Goal: Task Accomplishment & Management: Manage account settings

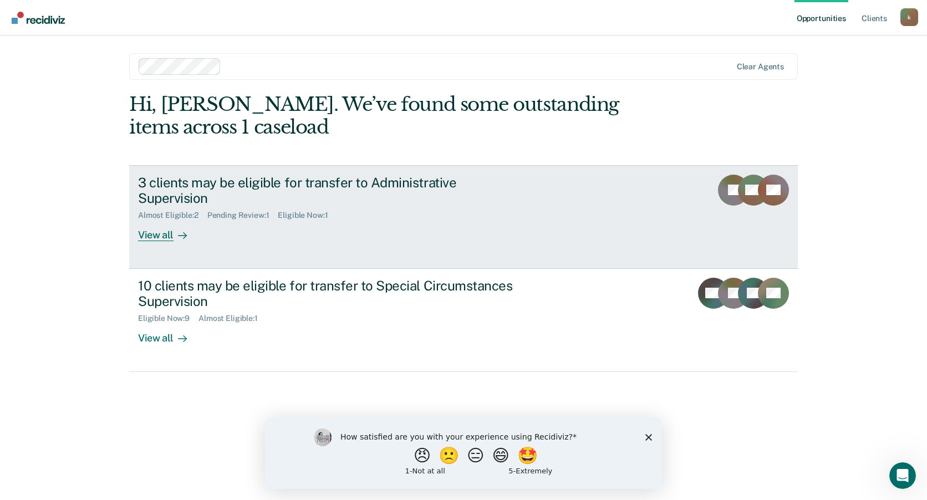
click at [156, 224] on div "View all" at bounding box center [169, 231] width 62 height 22
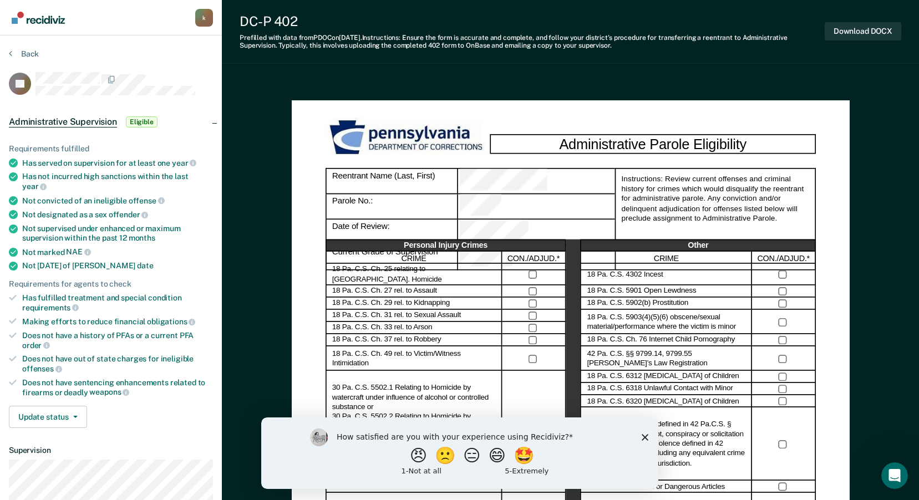
click at [642, 437] on icon "Close survey" at bounding box center [644, 437] width 7 height 7
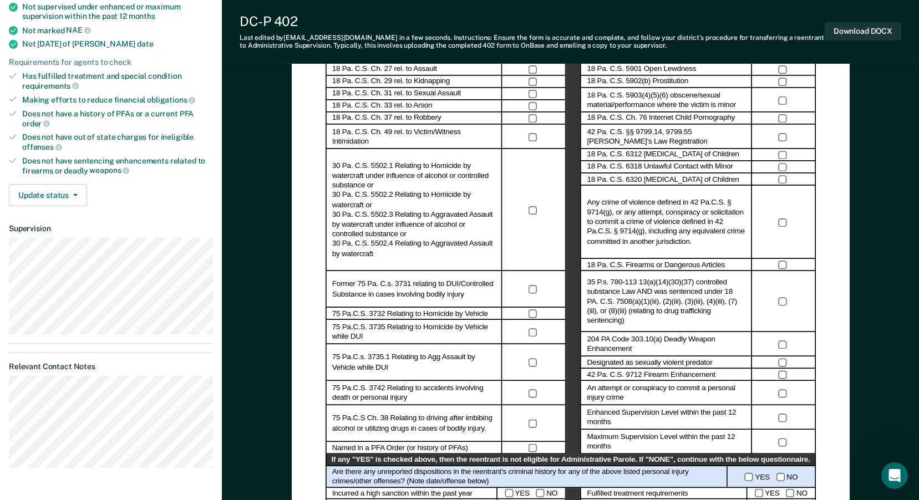
scroll to position [166, 0]
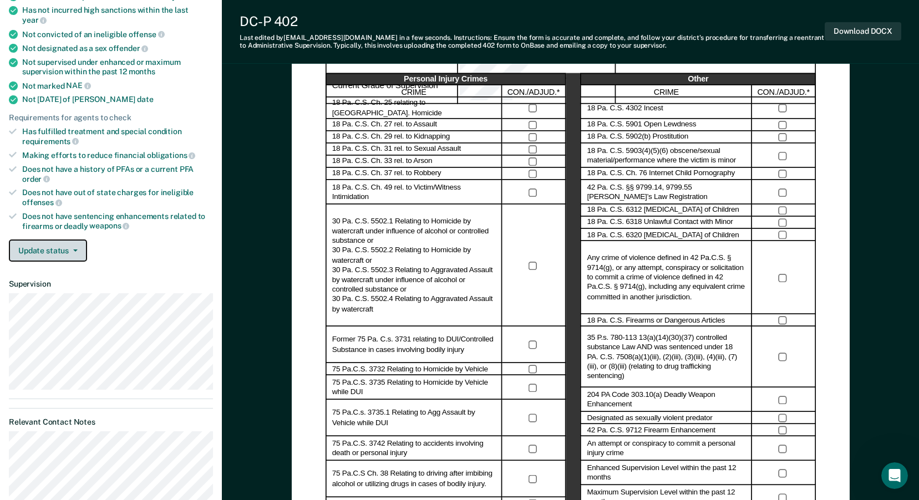
click at [71, 243] on button "Update status" at bounding box center [48, 251] width 78 height 22
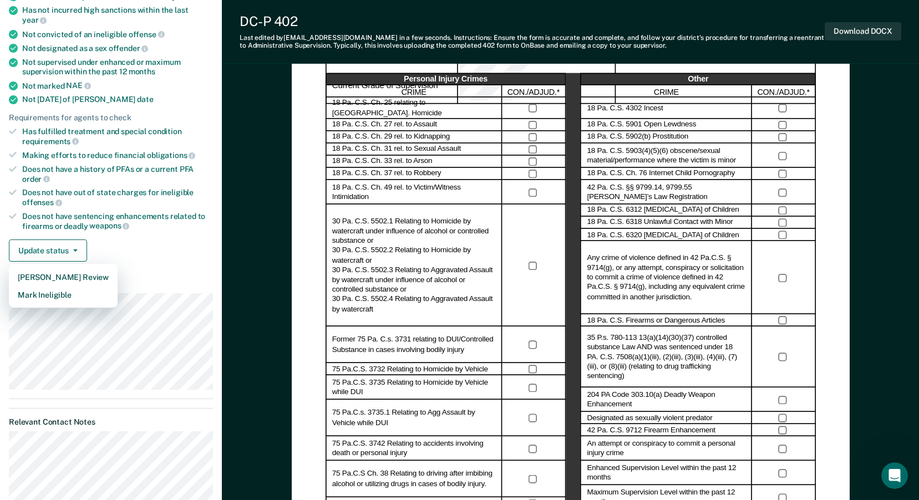
click at [164, 240] on div "Update status [PERSON_NAME] Review Mark Ineligible" at bounding box center [111, 251] width 204 height 22
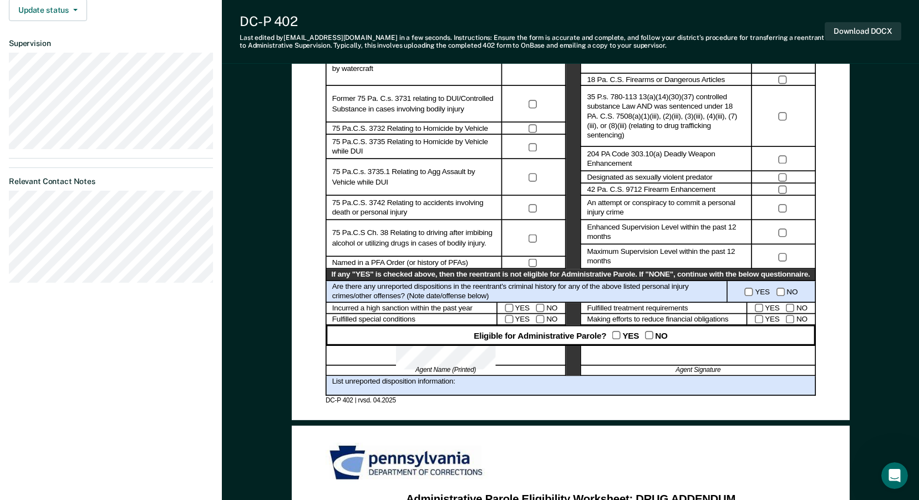
scroll to position [544, 0]
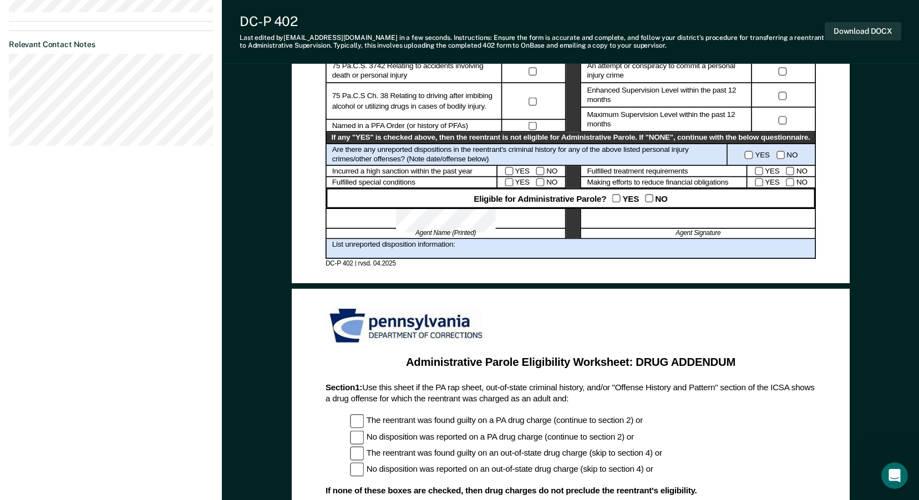
click at [463, 247] on div "List unreported disposition information:" at bounding box center [571, 249] width 490 height 20
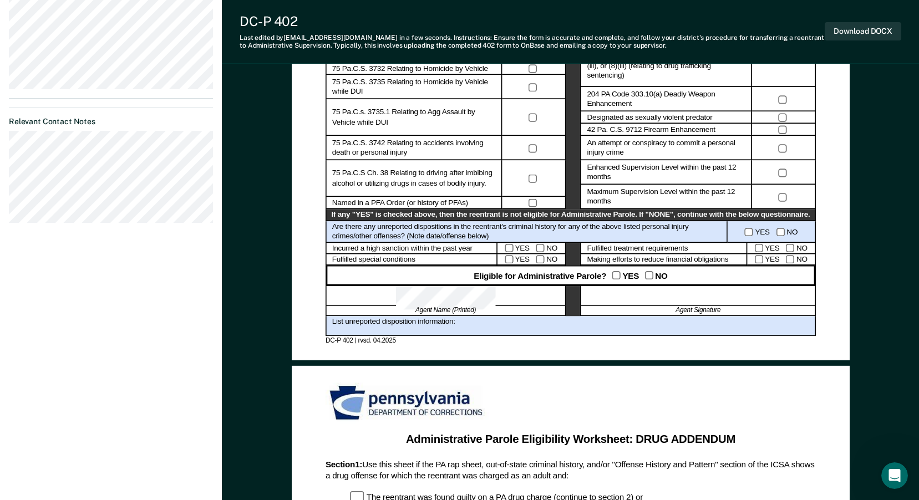
scroll to position [489, 0]
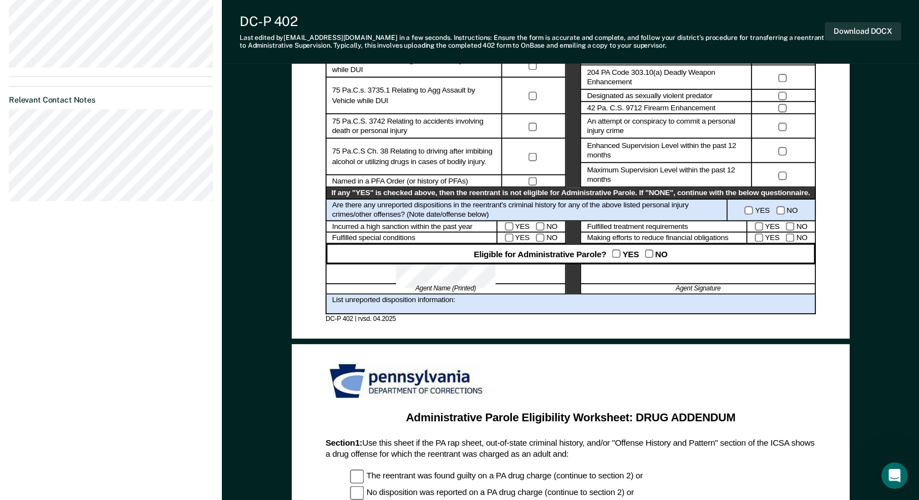
click at [466, 303] on div "List unreported disposition information:" at bounding box center [571, 305] width 490 height 20
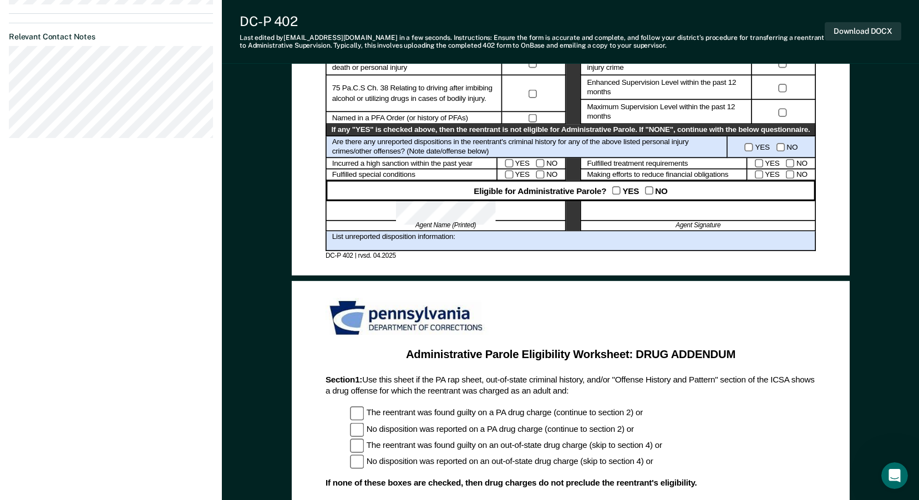
scroll to position [555, 0]
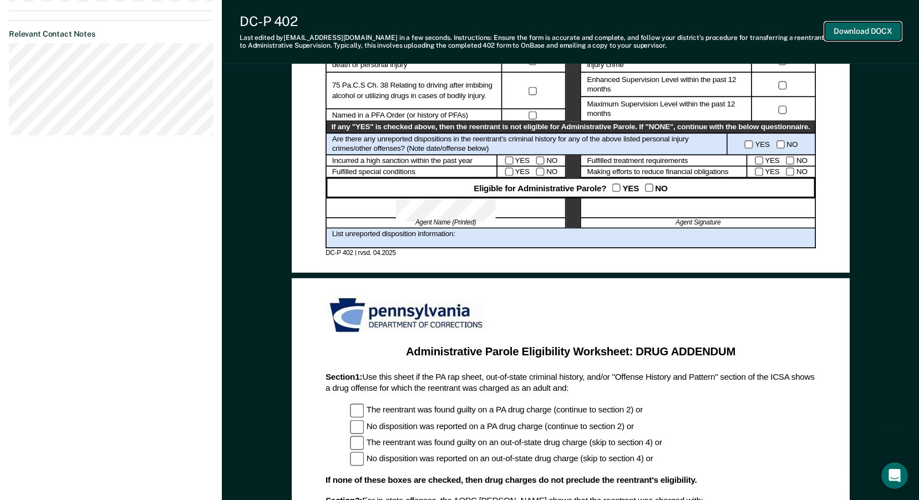
click at [863, 33] on button "Download DOCX" at bounding box center [863, 31] width 77 height 18
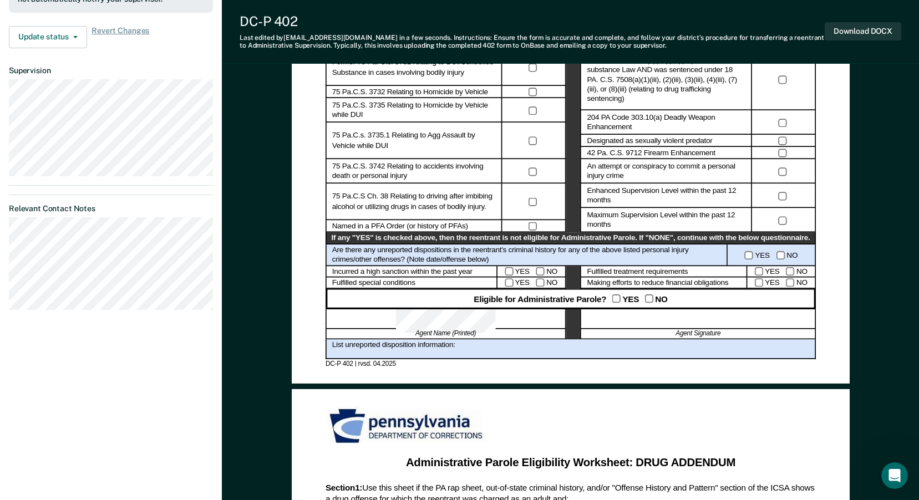
scroll to position [388, 0]
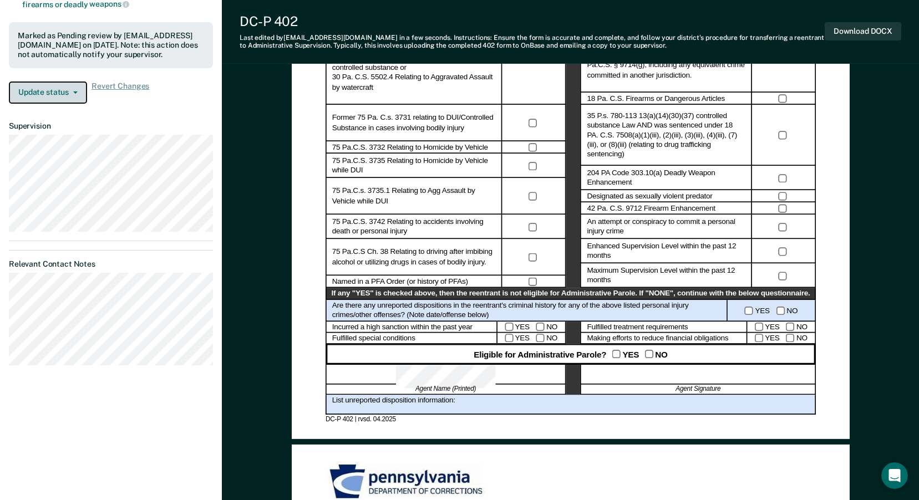
click at [77, 84] on button "Update status" at bounding box center [48, 93] width 78 height 22
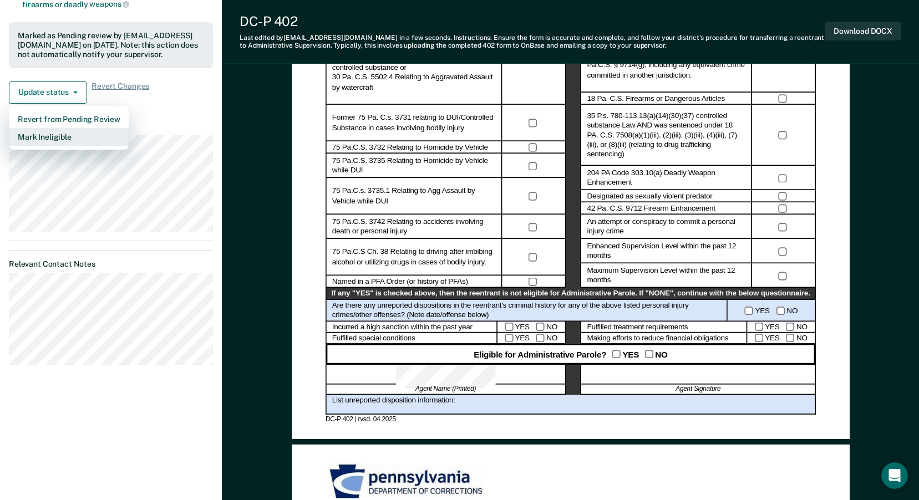
click at [55, 129] on button "Mark Ineligible" at bounding box center [69, 137] width 120 height 18
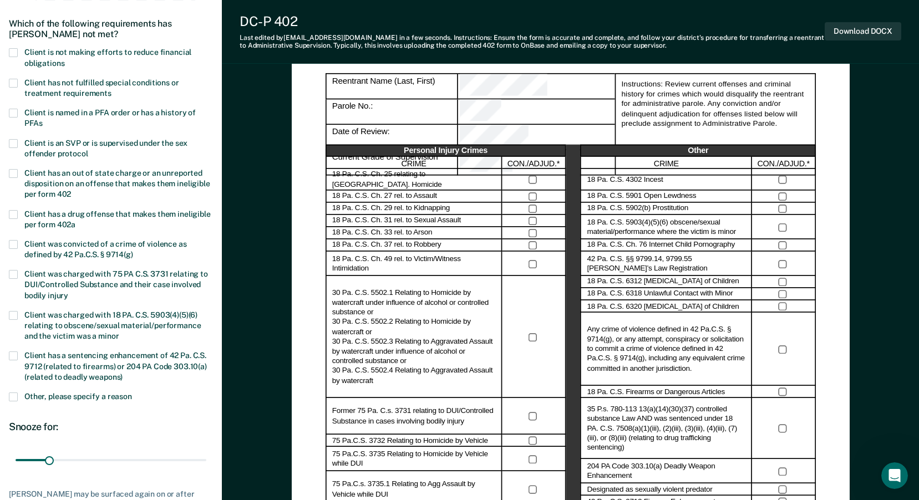
scroll to position [111, 0]
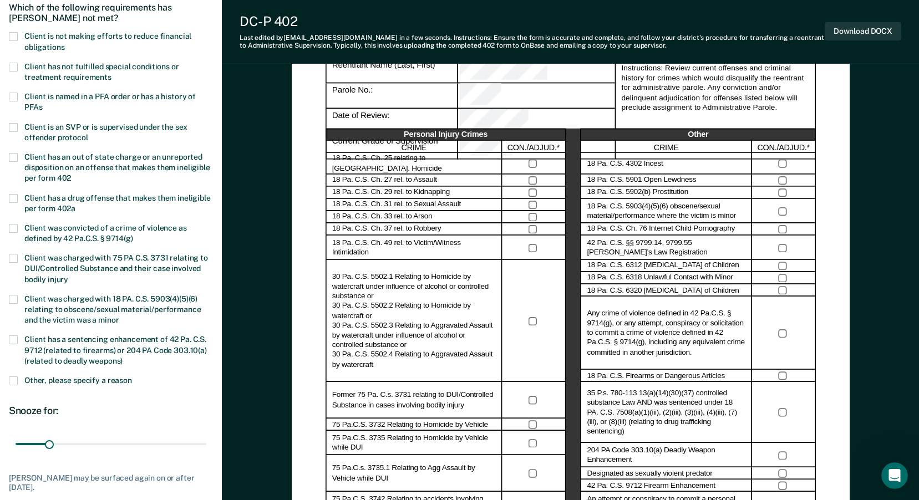
click at [14, 377] on span at bounding box center [13, 381] width 9 height 9
click at [132, 377] on input "Other, please specify a reason" at bounding box center [132, 377] width 0 height 0
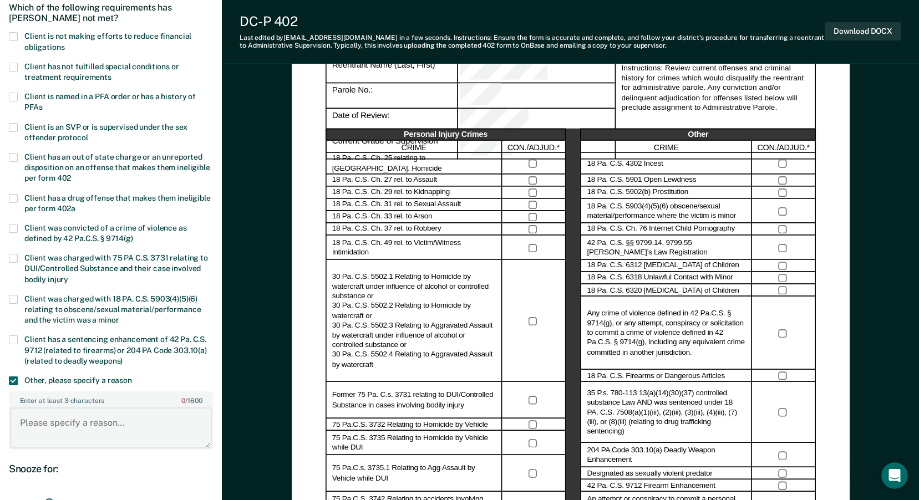
click at [36, 416] on textarea "Enter at least 3 characters 0 / 1600" at bounding box center [111, 428] width 202 height 41
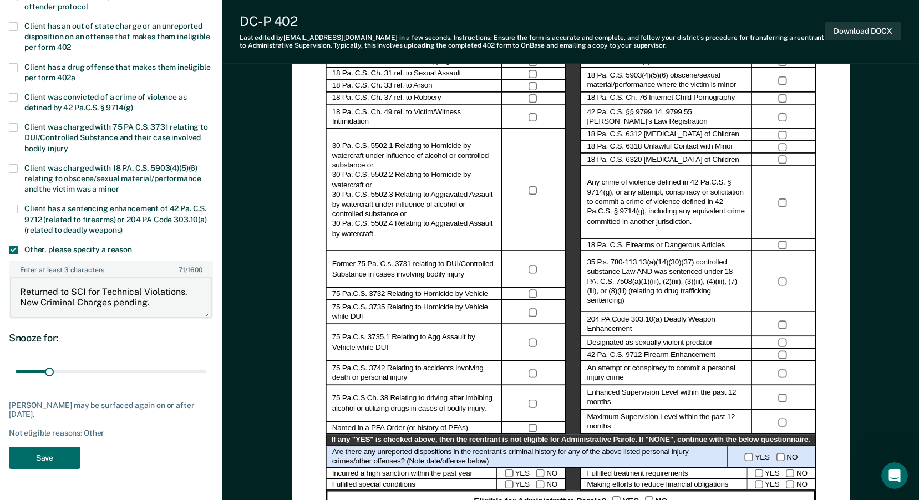
scroll to position [277, 0]
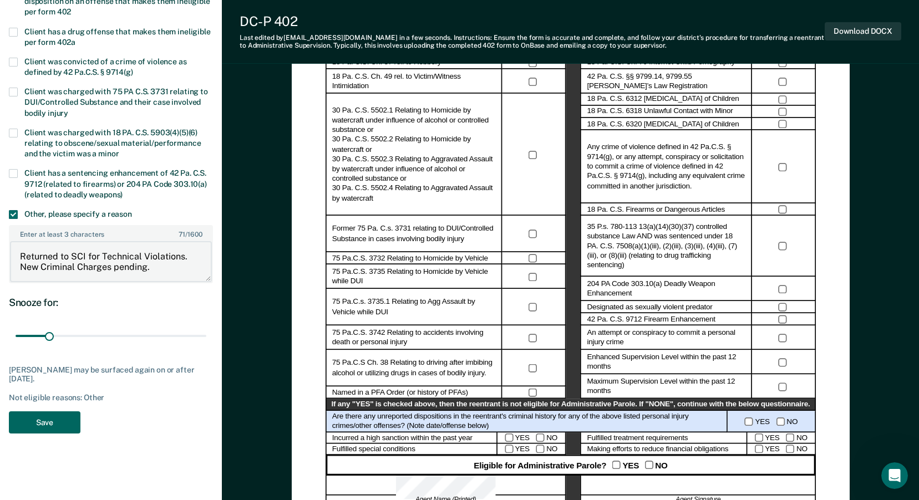
type textarea "Returned to SCI for Technical Violations. New Criminal Charges pending."
click at [49, 417] on button "Save" at bounding box center [45, 423] width 72 height 23
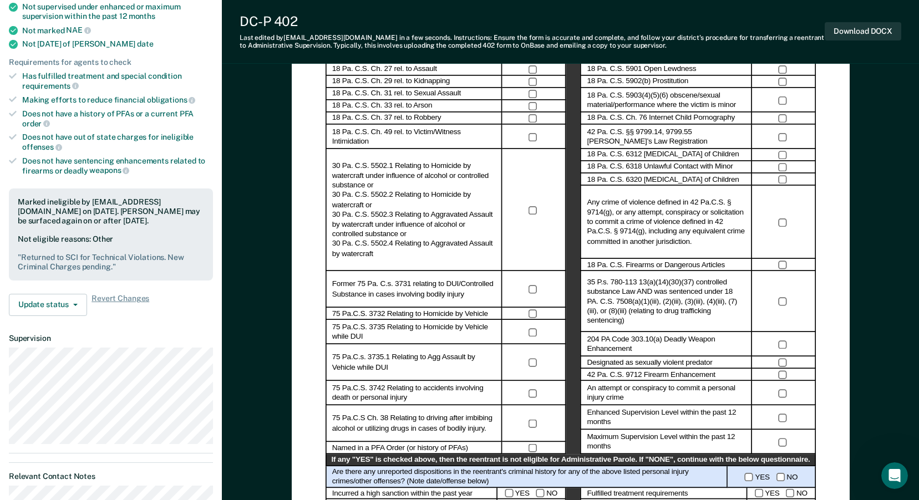
scroll to position [0, 0]
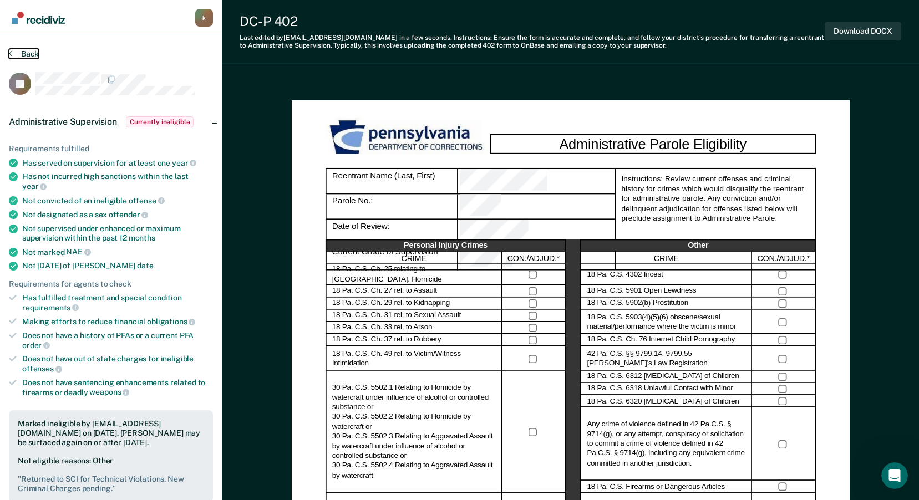
click at [21, 54] on button "Back" at bounding box center [24, 54] width 30 height 10
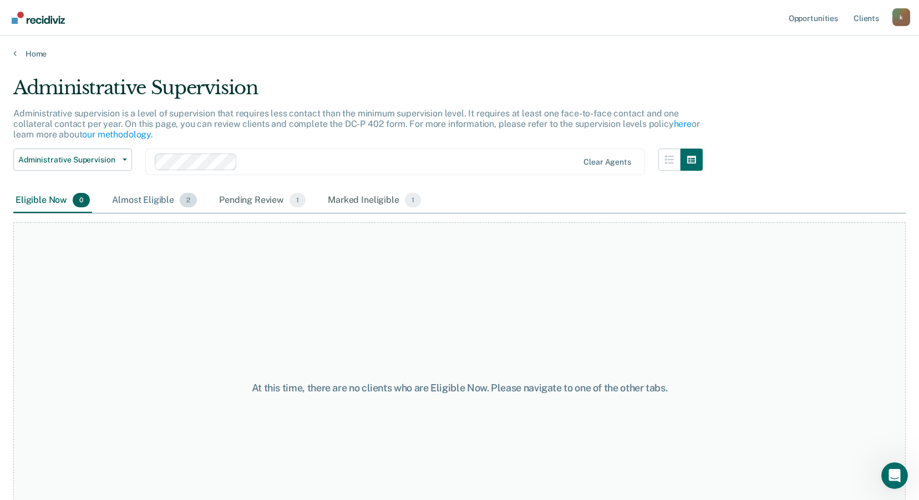
click at [133, 199] on div "Almost Eligible 2" at bounding box center [154, 201] width 89 height 24
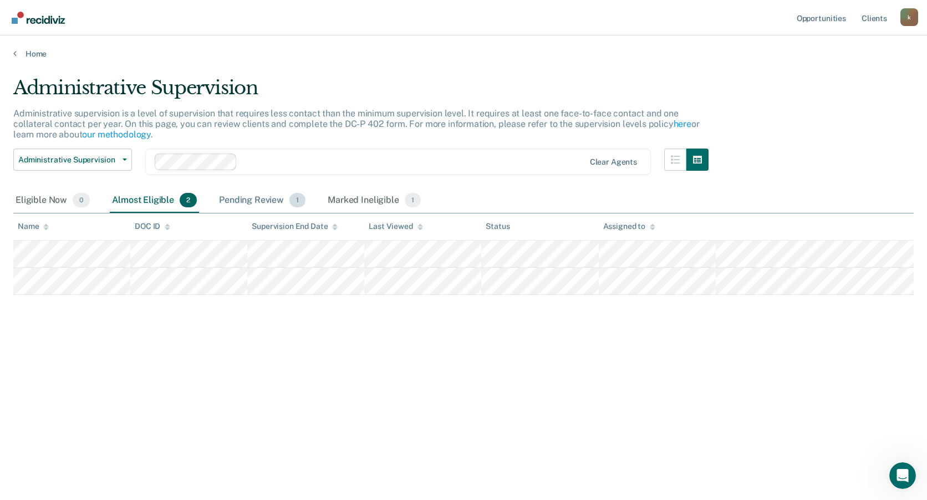
click at [257, 200] on div "Pending Review 1" at bounding box center [262, 201] width 91 height 24
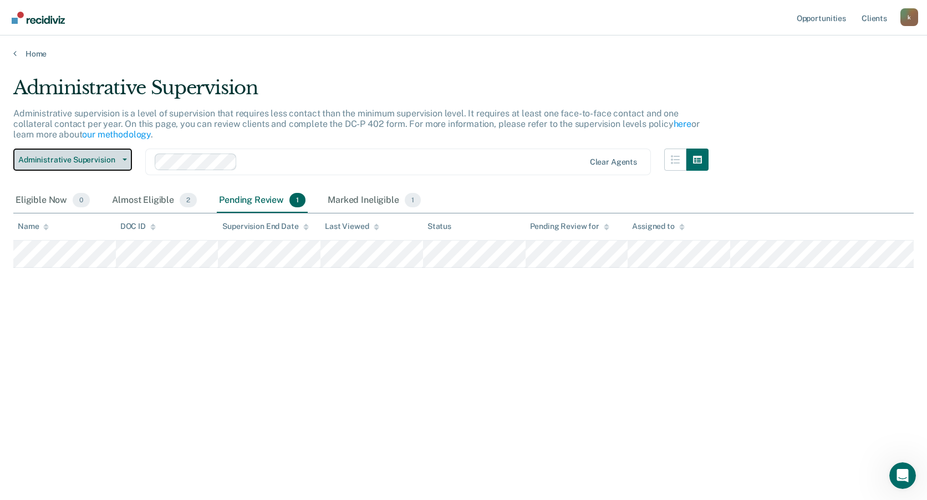
click at [77, 160] on span "Administrative Supervision" at bounding box center [68, 159] width 100 height 9
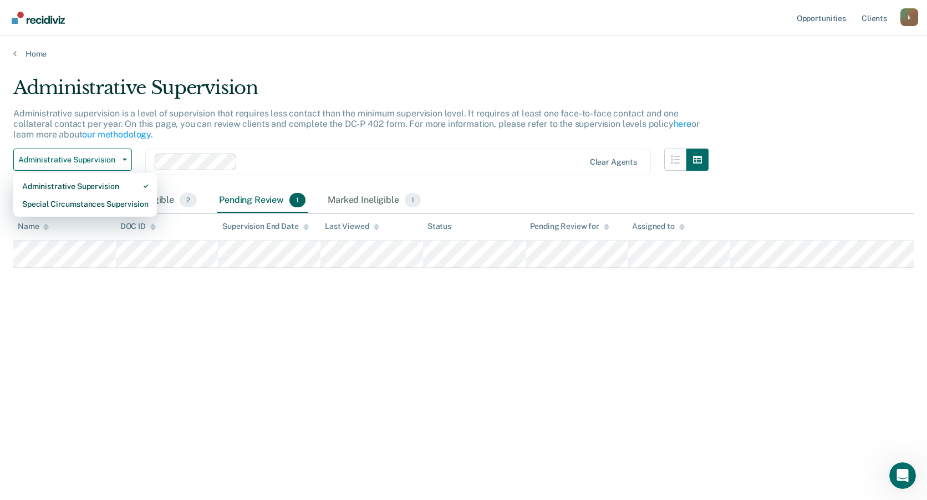
click at [300, 332] on div "Administrative Supervision Administrative supervision is a level of supervision…" at bounding box center [463, 247] width 901 height 341
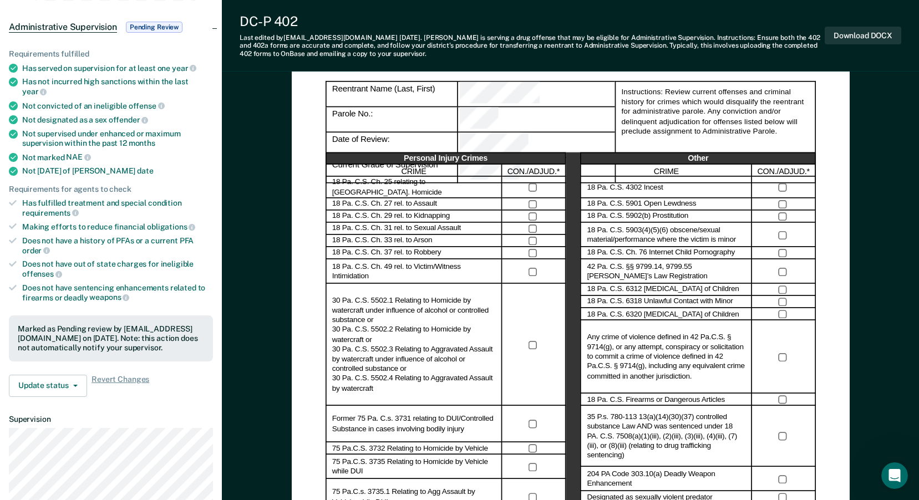
scroll to position [111, 0]
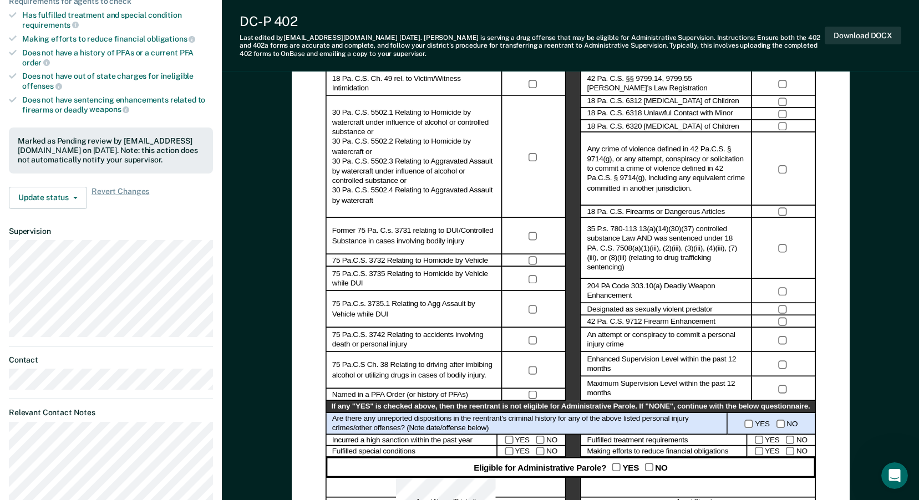
scroll to position [338, 0]
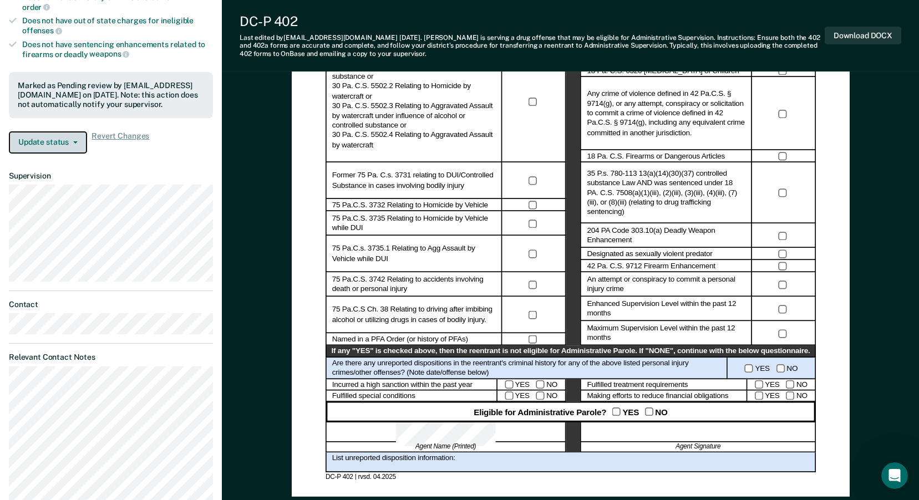
click at [71, 136] on button "Update status" at bounding box center [48, 142] width 78 height 22
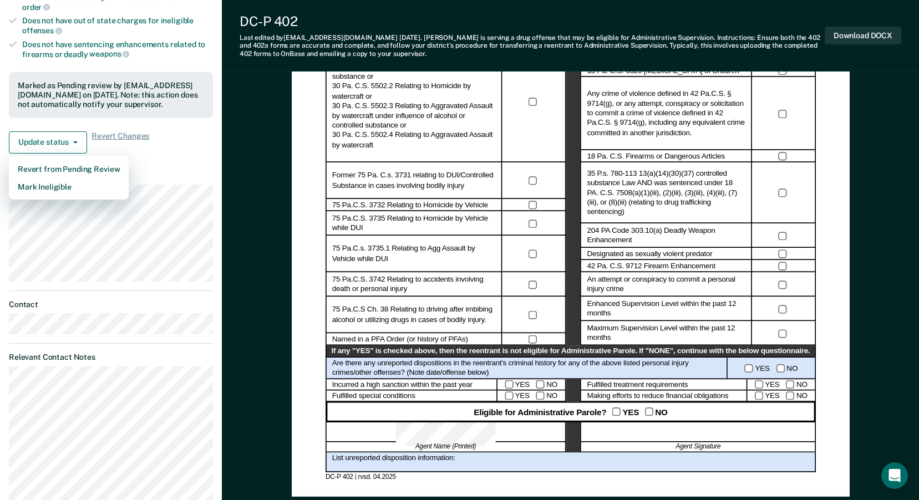
click at [167, 171] on dt "Supervision" at bounding box center [111, 175] width 204 height 9
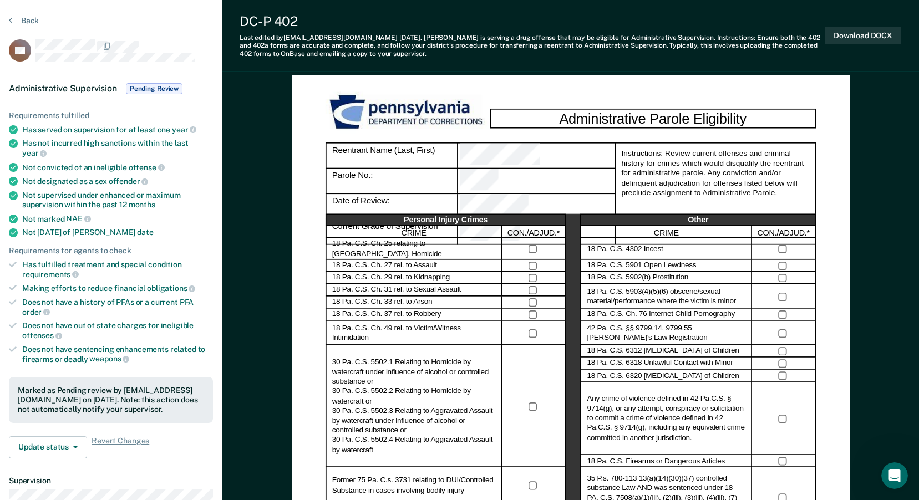
scroll to position [0, 0]
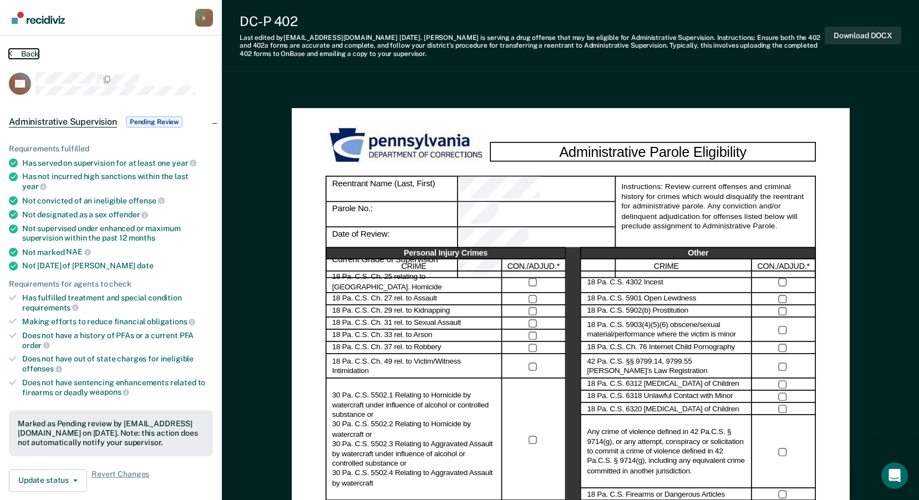
click at [29, 54] on button "Back" at bounding box center [24, 54] width 30 height 10
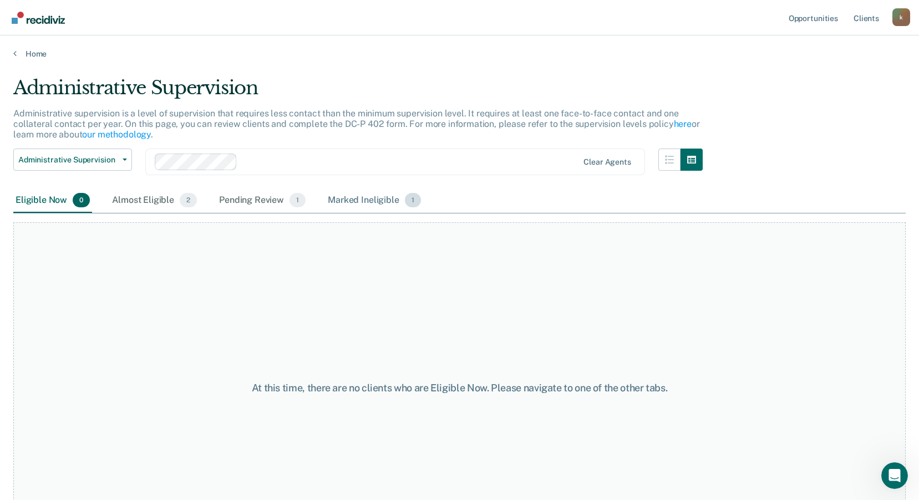
click at [367, 203] on div "Marked Ineligible 1" at bounding box center [375, 201] width 98 height 24
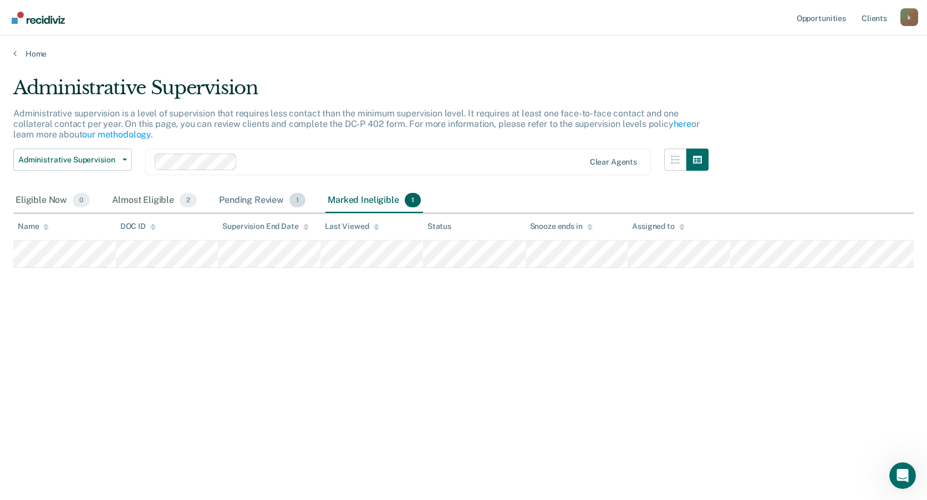
click at [268, 201] on div "Pending Review 1" at bounding box center [262, 201] width 91 height 24
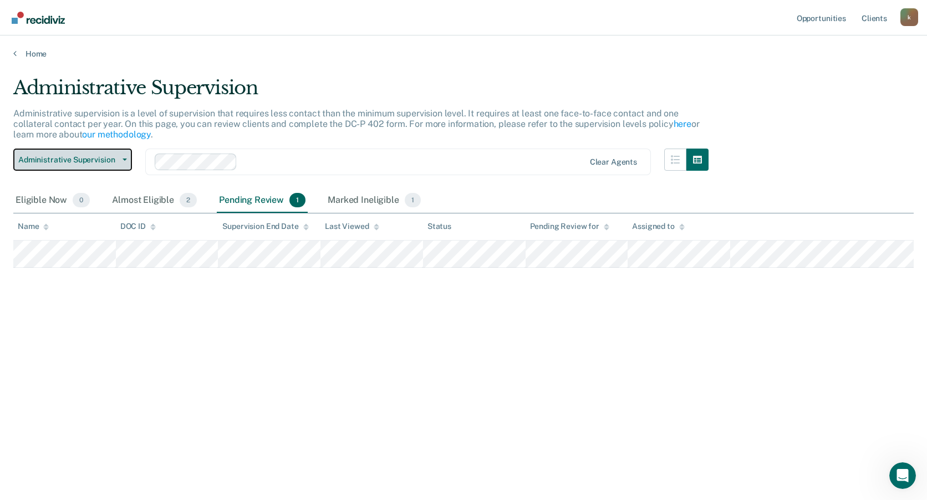
click at [107, 161] on span "Administrative Supervision" at bounding box center [68, 159] width 100 height 9
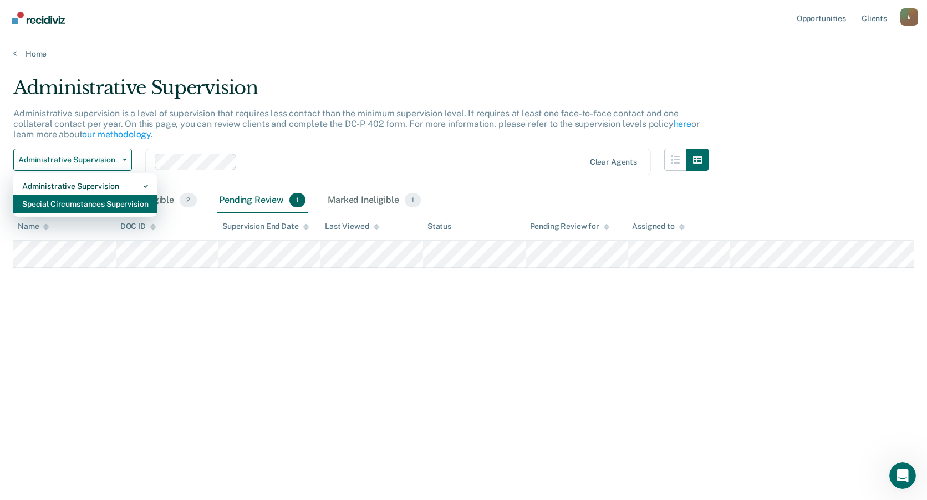
click at [72, 202] on div "Special Circumstances Supervision" at bounding box center [85, 204] width 126 height 18
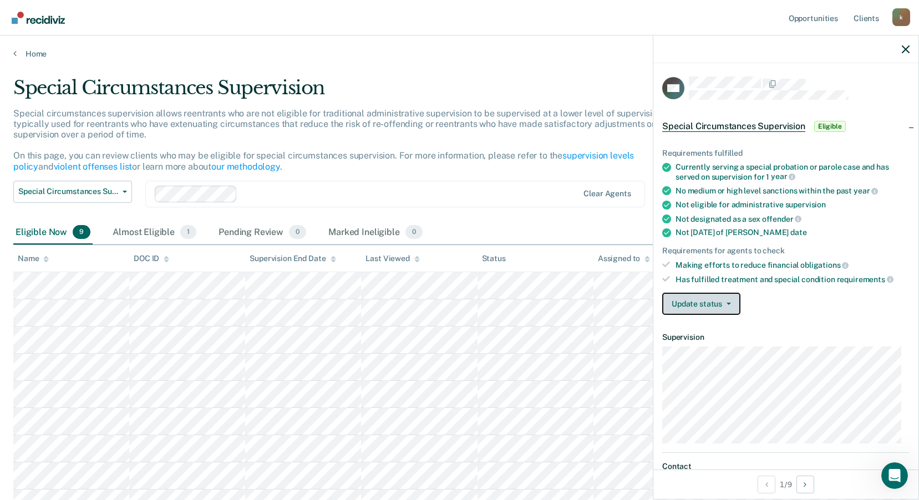
click at [724, 301] on button "Update status" at bounding box center [701, 304] width 78 height 22
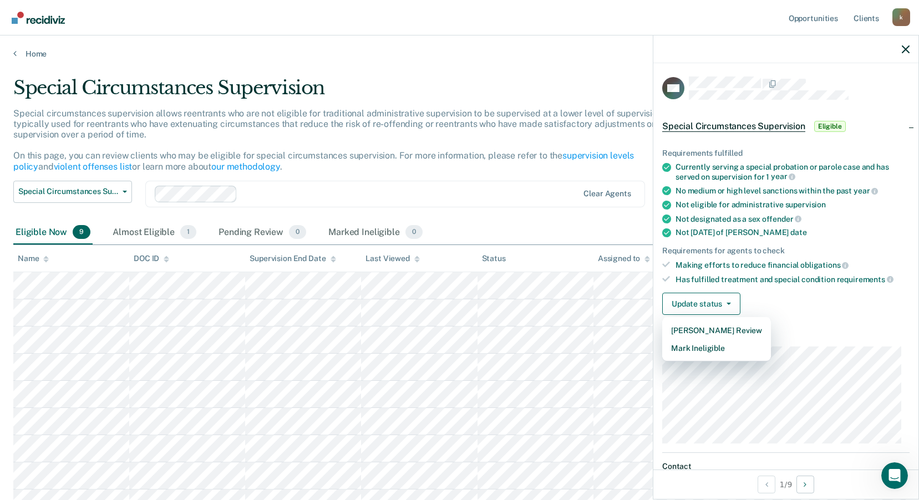
click at [840, 299] on div "Update status [PERSON_NAME] Review Mark Ineligible" at bounding box center [785, 304] width 247 height 22
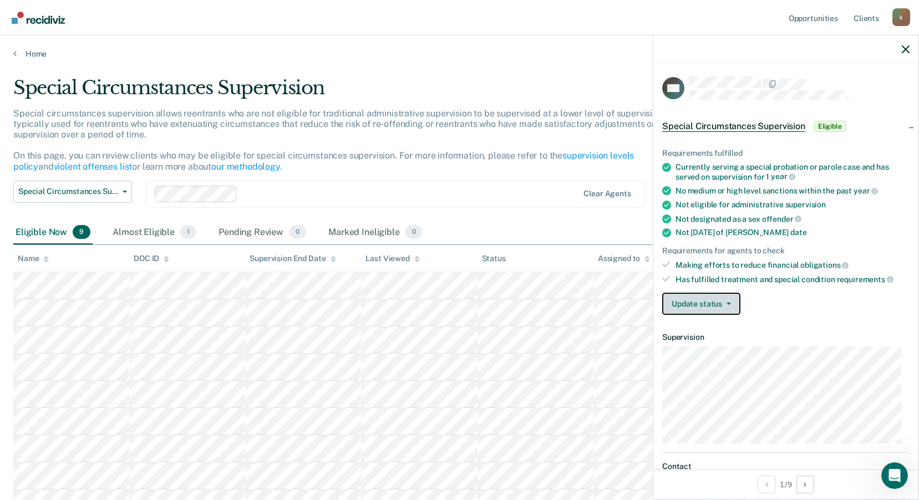
click at [729, 303] on icon "button" at bounding box center [729, 304] width 4 height 2
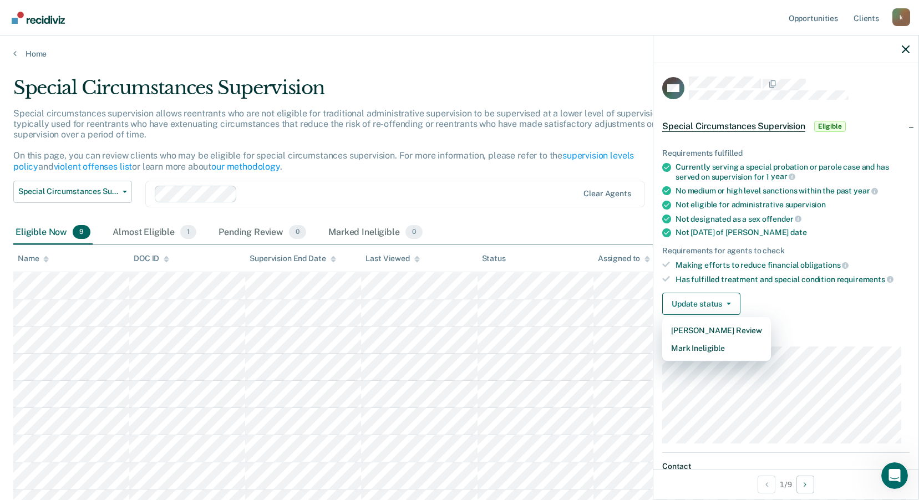
click at [812, 306] on div "Update status [PERSON_NAME] Review Mark Ineligible" at bounding box center [785, 304] width 247 height 22
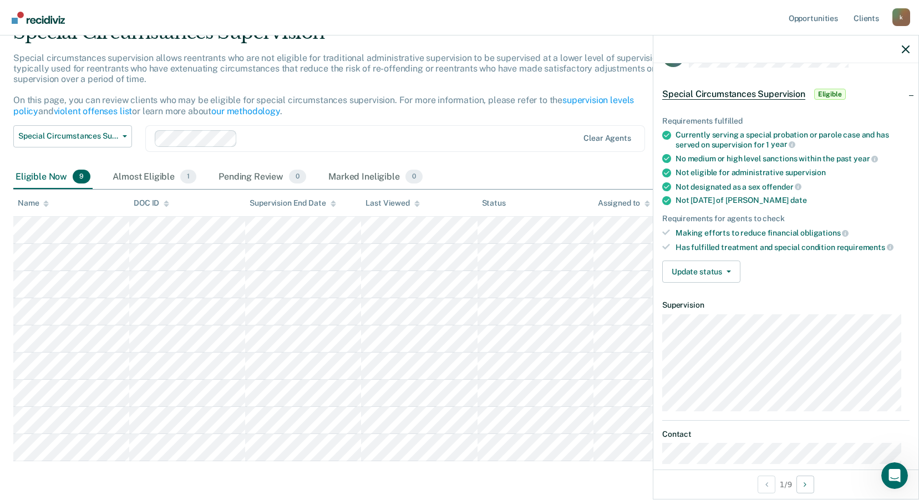
scroll to position [26, 0]
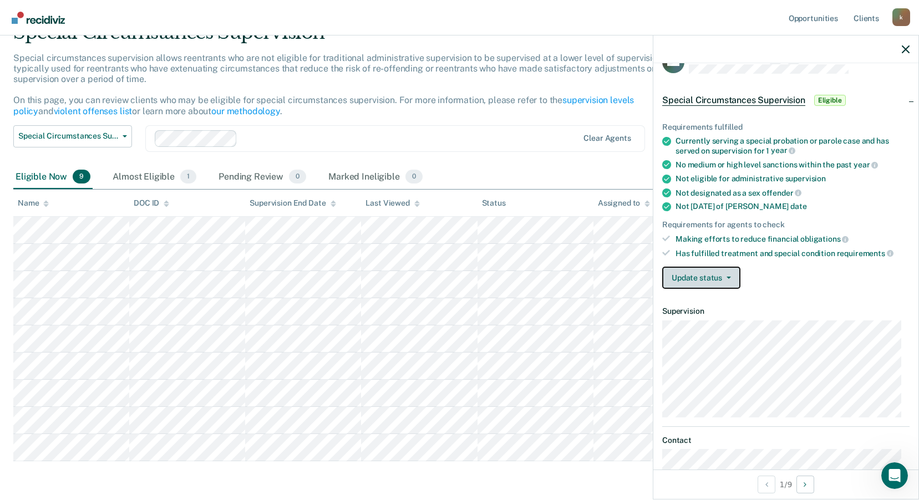
click at [713, 282] on button "Update status" at bounding box center [701, 278] width 78 height 22
click at [802, 281] on div "Update status [PERSON_NAME] Review Mark Ineligible" at bounding box center [785, 278] width 247 height 22
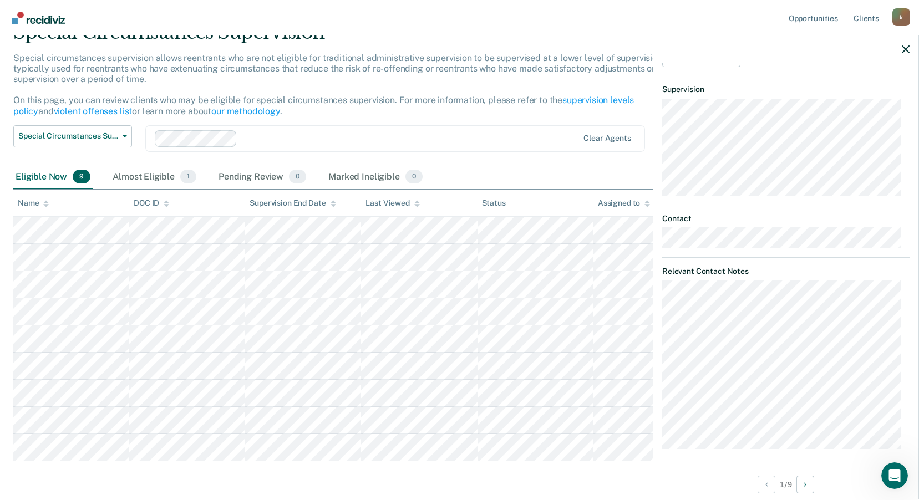
scroll to position [0, 0]
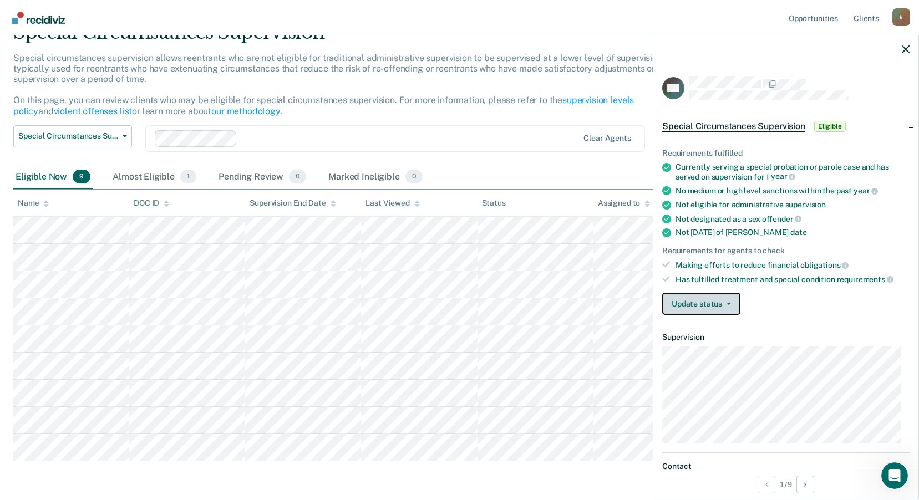
click at [722, 301] on button "Update status" at bounding box center [701, 304] width 78 height 22
click at [800, 310] on div "Update status [PERSON_NAME] Review Mark Ineligible" at bounding box center [785, 304] width 247 height 22
click at [724, 303] on span "button" at bounding box center [726, 304] width 9 height 2
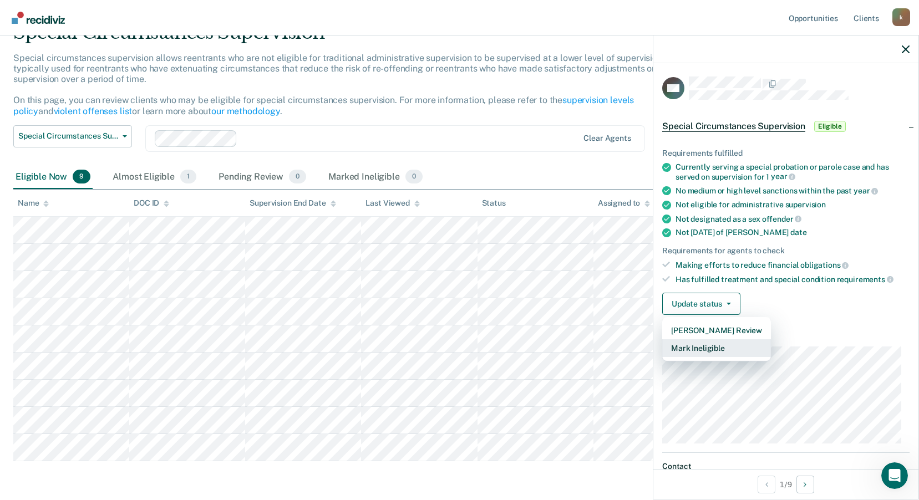
click at [709, 346] on button "Mark Ineligible" at bounding box center [716, 348] width 109 height 18
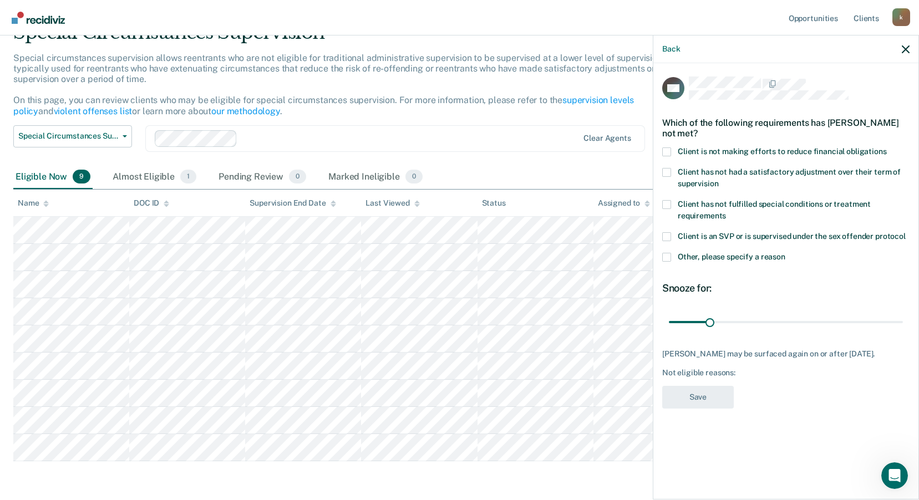
click at [667, 259] on span at bounding box center [666, 257] width 9 height 9
click at [785, 253] on input "Other, please specify a reason" at bounding box center [785, 253] width 0 height 0
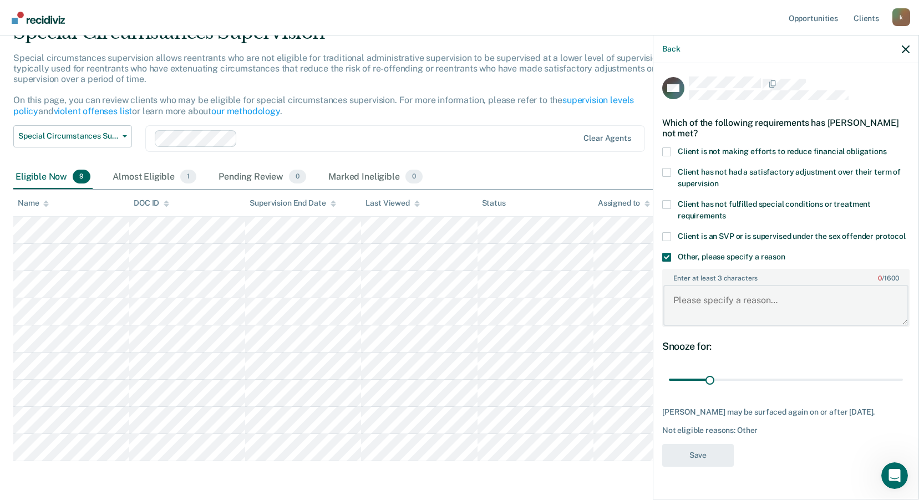
click at [693, 298] on textarea "Enter at least 3 characters 0 / 1600" at bounding box center [785, 305] width 245 height 41
click at [665, 148] on span at bounding box center [666, 152] width 9 height 9
click at [887, 148] on input "Client is not making efforts to reduce financial obligations" at bounding box center [887, 148] width 0 height 0
click at [688, 292] on textarea "Enter at least 3 characters 0 / 1600" at bounding box center [785, 305] width 245 height 41
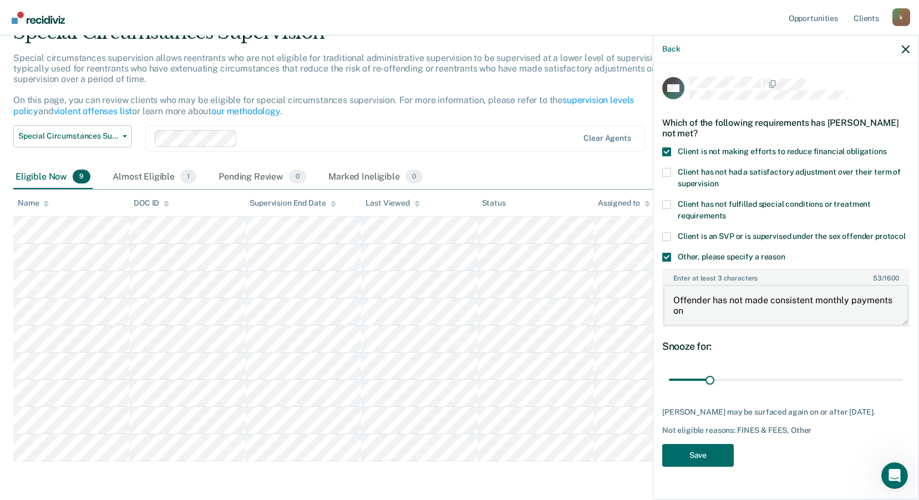
click at [706, 306] on textarea "Offender has not made consistent monthly payments on" at bounding box center [785, 305] width 245 height 41
type textarea "Offender has not made consistent monthly payments on his Act 35 Fees and has a …"
drag, startPoint x: 712, startPoint y: 379, endPoint x: 911, endPoint y: 379, distance: 199.1
type input "180"
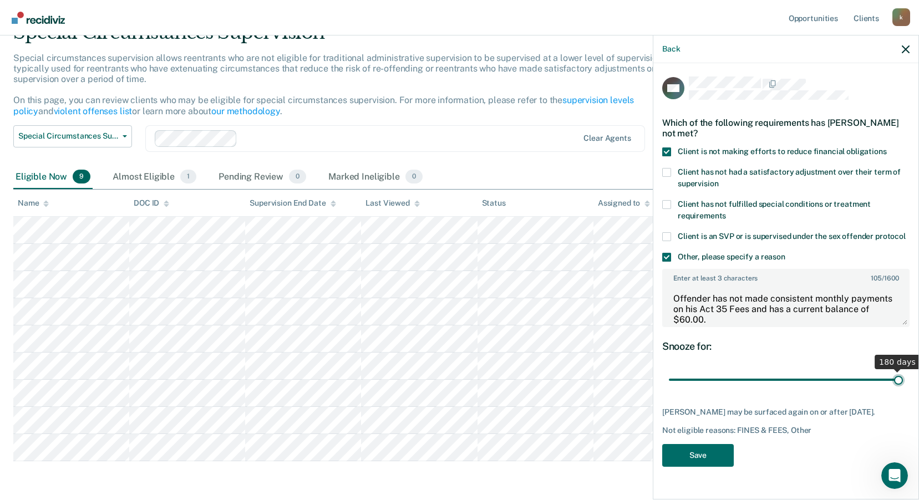
click at [903, 379] on input "range" at bounding box center [786, 380] width 234 height 19
click at [696, 459] on button "Save" at bounding box center [698, 455] width 72 height 23
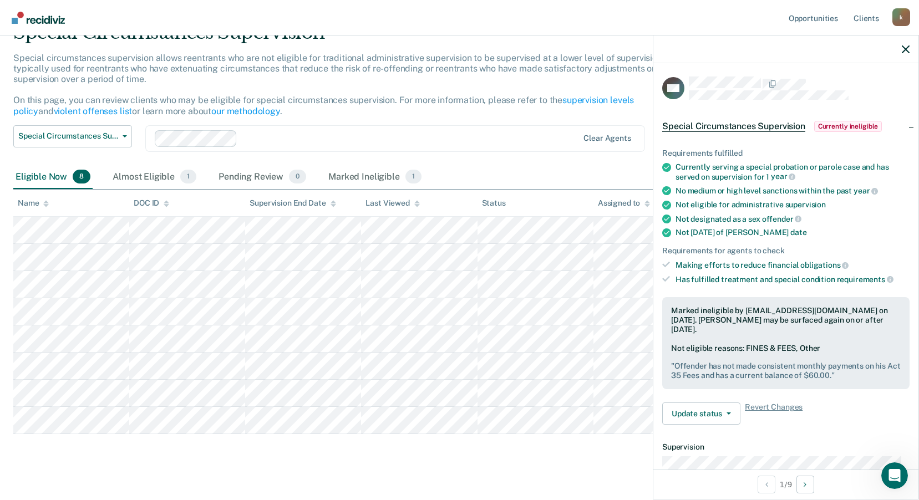
click at [901, 50] on div at bounding box center [785, 50] width 265 height 28
click at [905, 49] on icon "button" at bounding box center [906, 49] width 8 height 8
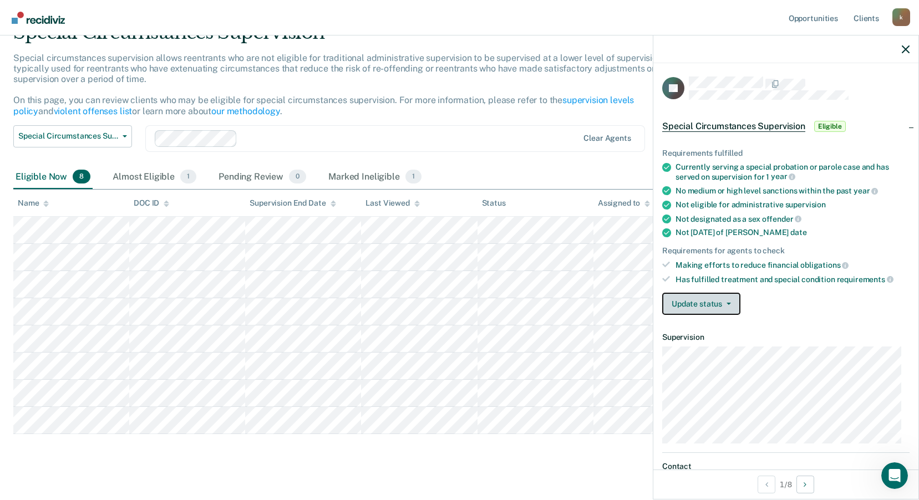
click at [708, 298] on button "Update status" at bounding box center [701, 304] width 78 height 22
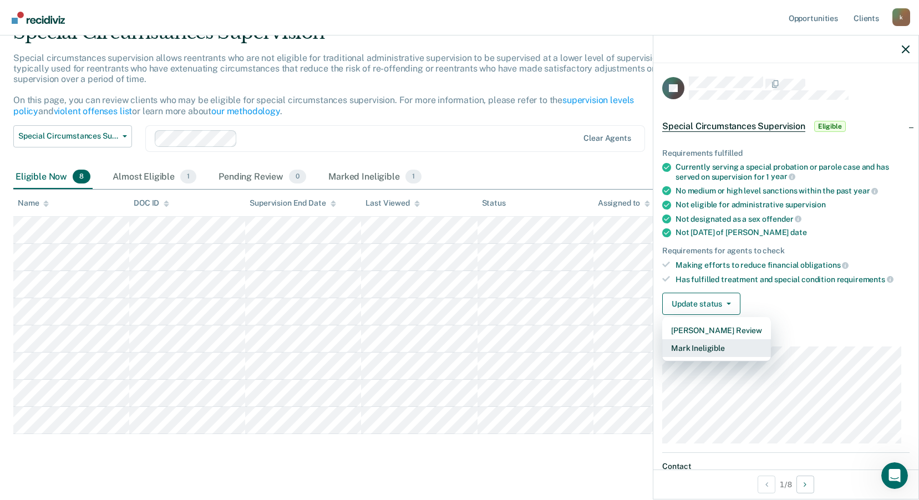
click at [692, 353] on button "Mark Ineligible" at bounding box center [716, 348] width 109 height 18
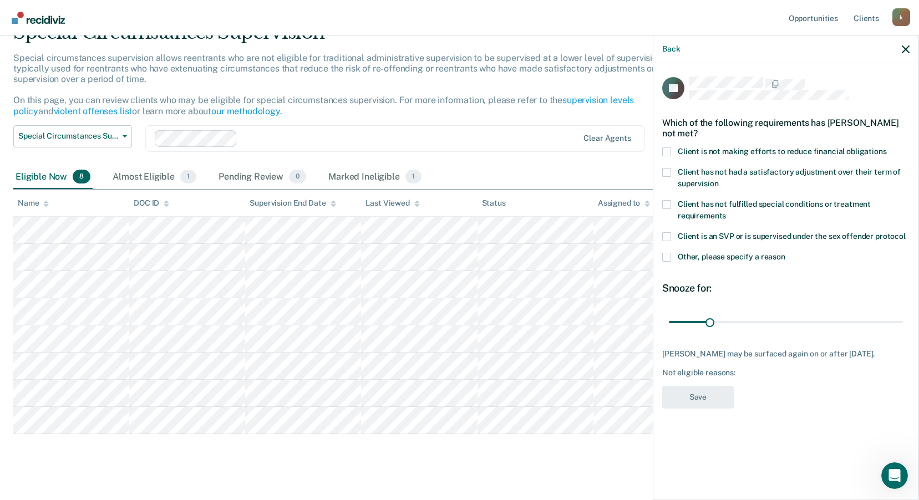
click at [665, 154] on span at bounding box center [666, 152] width 9 height 9
click at [887, 148] on input "Client is not making efforts to reduce financial obligations" at bounding box center [887, 148] width 0 height 0
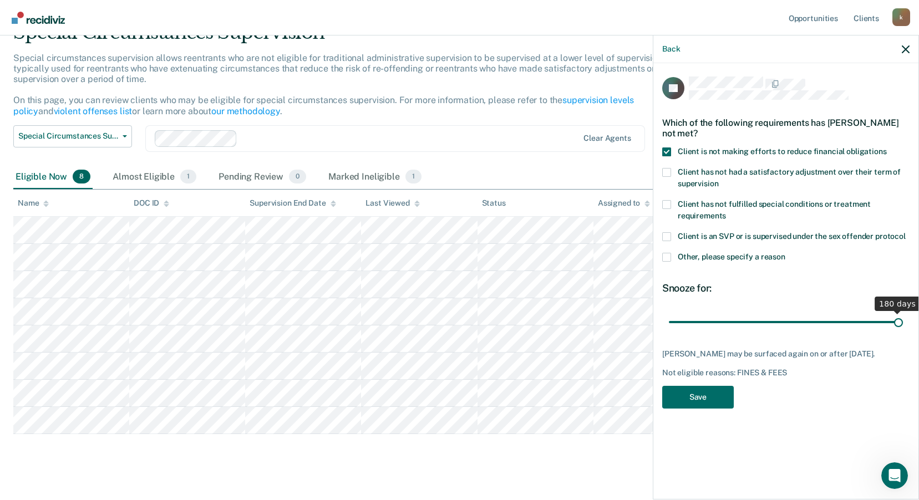
drag, startPoint x: 709, startPoint y: 320, endPoint x: 922, endPoint y: 331, distance: 212.8
type input "180"
click at [903, 331] on input "range" at bounding box center [786, 321] width 234 height 19
click at [664, 255] on span at bounding box center [666, 257] width 9 height 9
click at [785, 253] on input "Other, please specify a reason" at bounding box center [785, 253] width 0 height 0
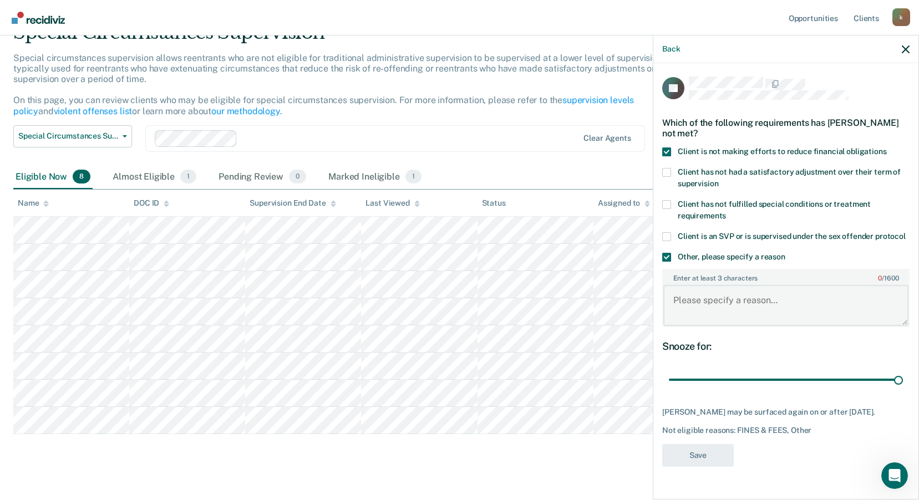
click at [718, 298] on textarea "Enter at least 3 characters 0 / 1600" at bounding box center [785, 305] width 245 height 41
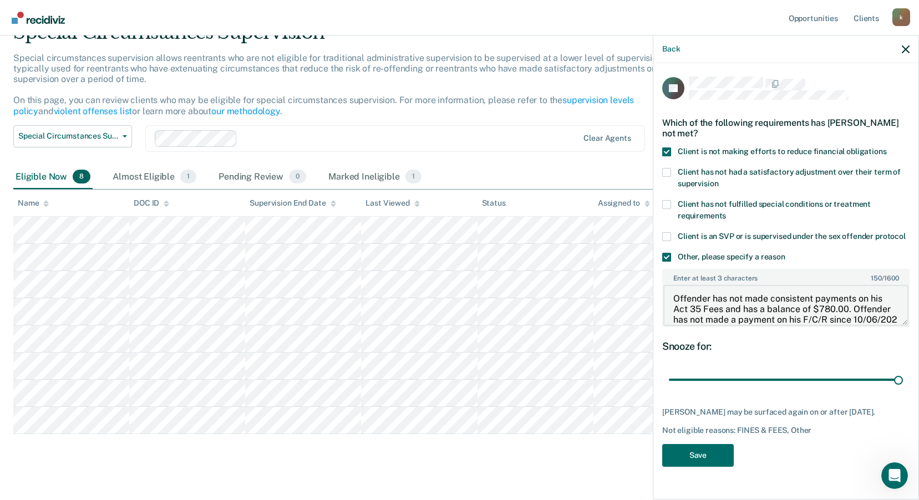
scroll to position [13, 0]
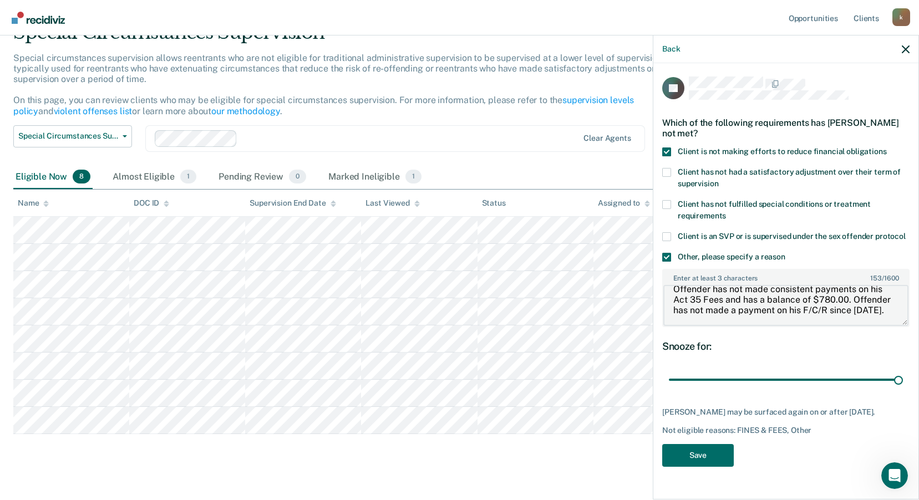
type textarea "Offender has not made consistent payments on his Act 35 Fees and has a balance …"
click at [709, 453] on button "Save" at bounding box center [698, 455] width 72 height 23
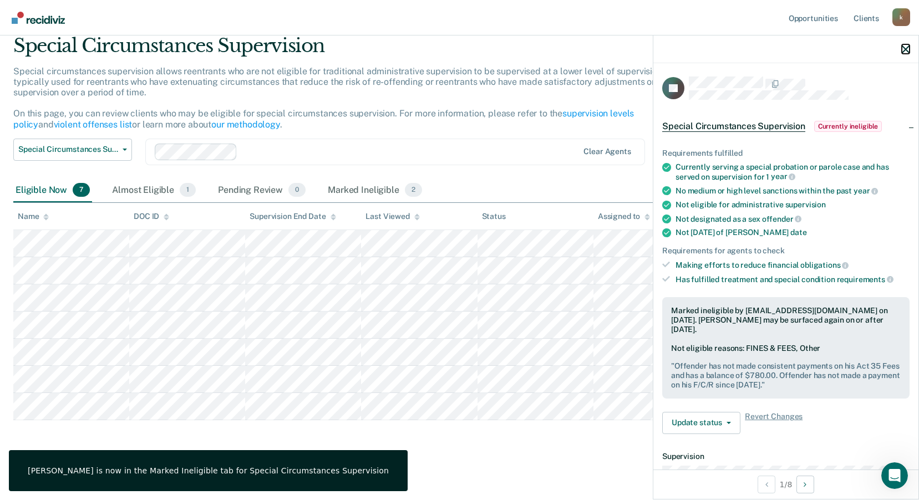
click at [906, 52] on icon "button" at bounding box center [906, 49] width 8 height 8
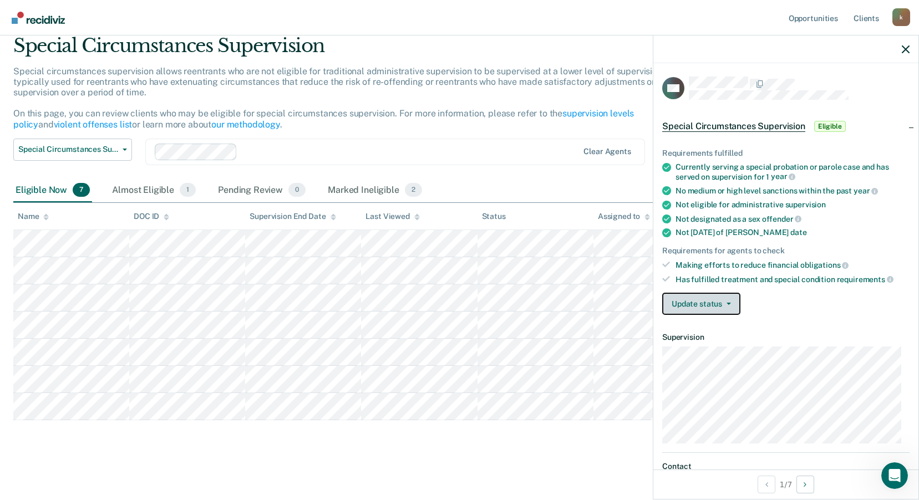
click at [709, 305] on button "Update status" at bounding box center [701, 304] width 78 height 22
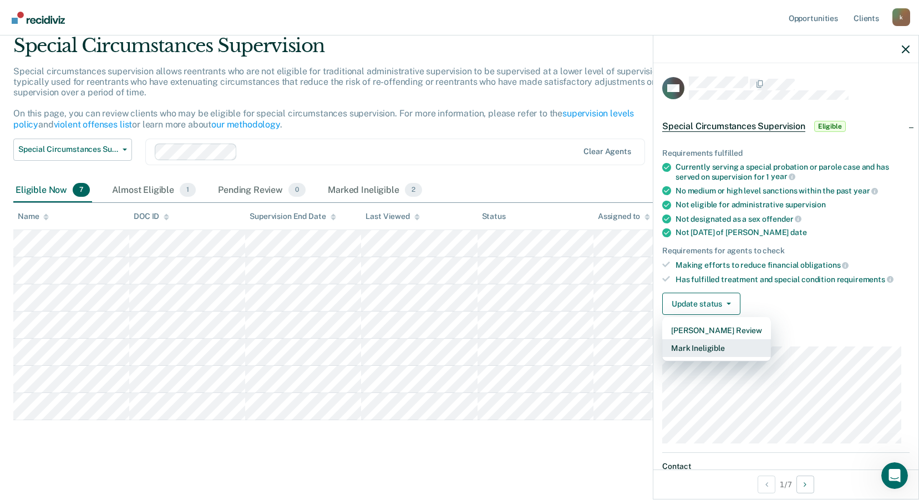
click at [698, 351] on button "Mark Ineligible" at bounding box center [716, 348] width 109 height 18
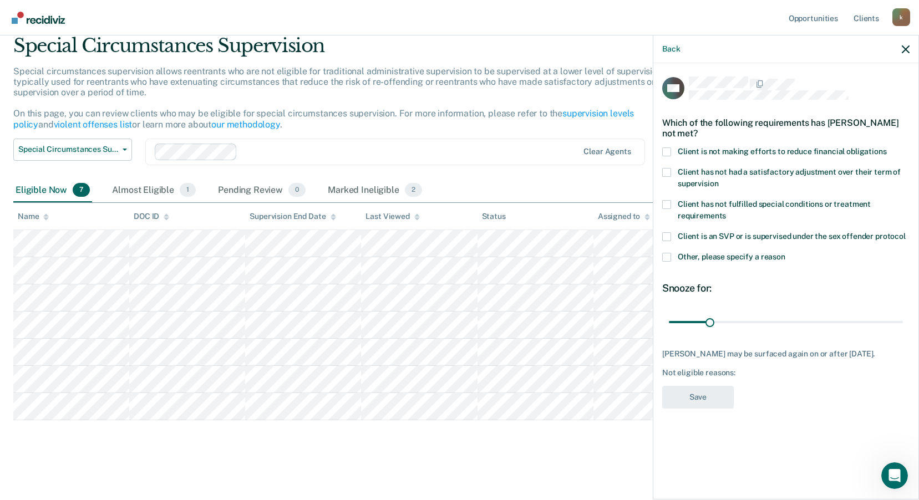
click at [667, 151] on span at bounding box center [666, 152] width 9 height 9
click at [887, 148] on input "Client is not making efforts to reduce financial obligations" at bounding box center [887, 148] width 0 height 0
click at [665, 257] on span at bounding box center [666, 257] width 9 height 9
click at [785, 253] on input "Other, please specify a reason" at bounding box center [785, 253] width 0 height 0
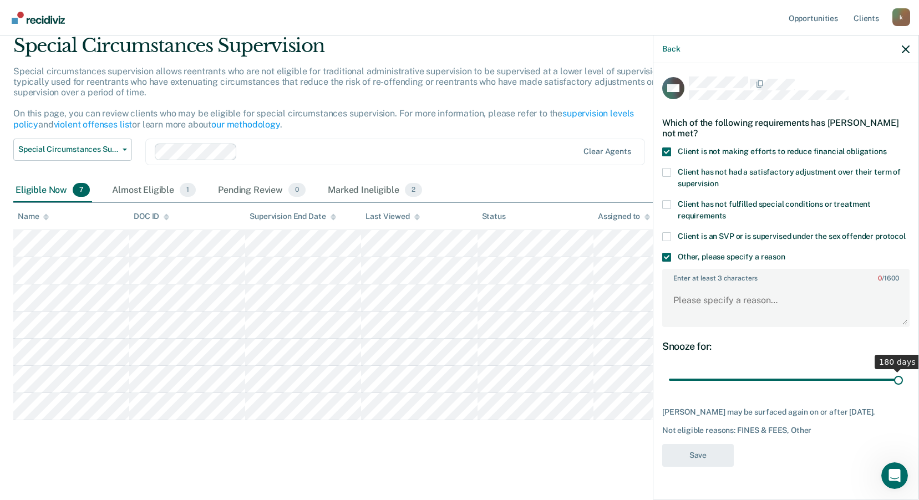
drag, startPoint x: 707, startPoint y: 378, endPoint x: 929, endPoint y: 384, distance: 222.5
type input "180"
click at [903, 384] on input "range" at bounding box center [786, 380] width 234 height 19
click at [688, 295] on textarea "Enter at least 3 characters 0 / 1600" at bounding box center [785, 305] width 245 height 41
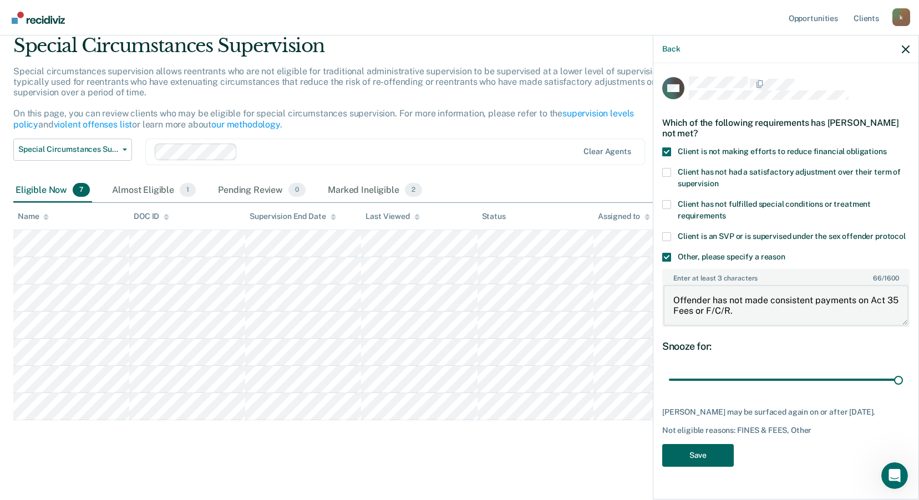
type textarea "Offender has not made consistent payments on Act 35 Fees or F/C/R."
click at [719, 455] on button "Save" at bounding box center [698, 455] width 72 height 23
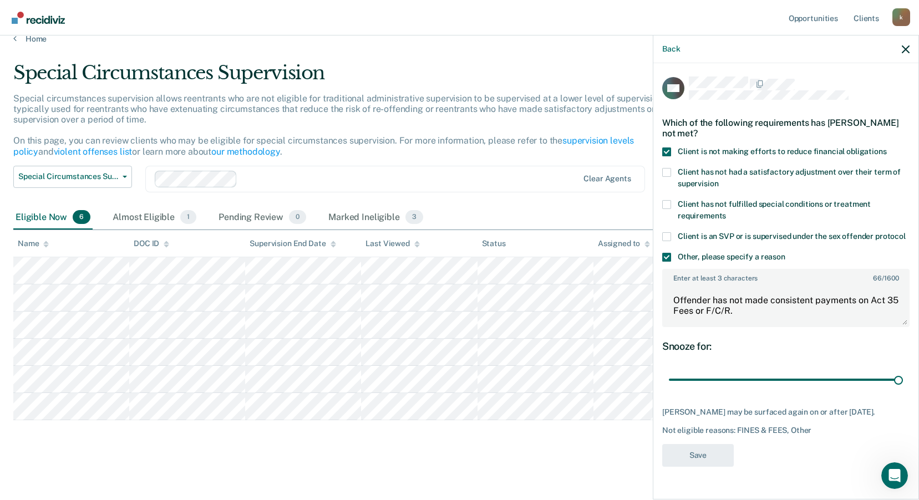
scroll to position [15, 0]
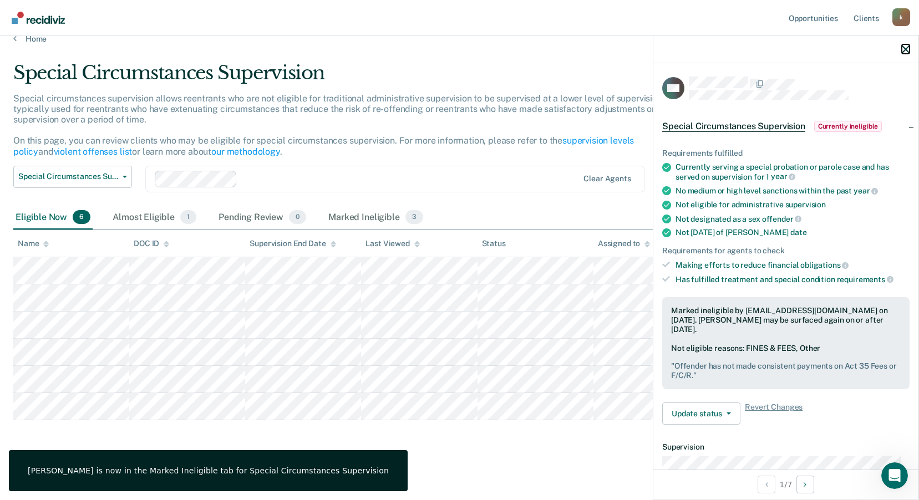
click at [906, 47] on icon "button" at bounding box center [906, 49] width 8 height 8
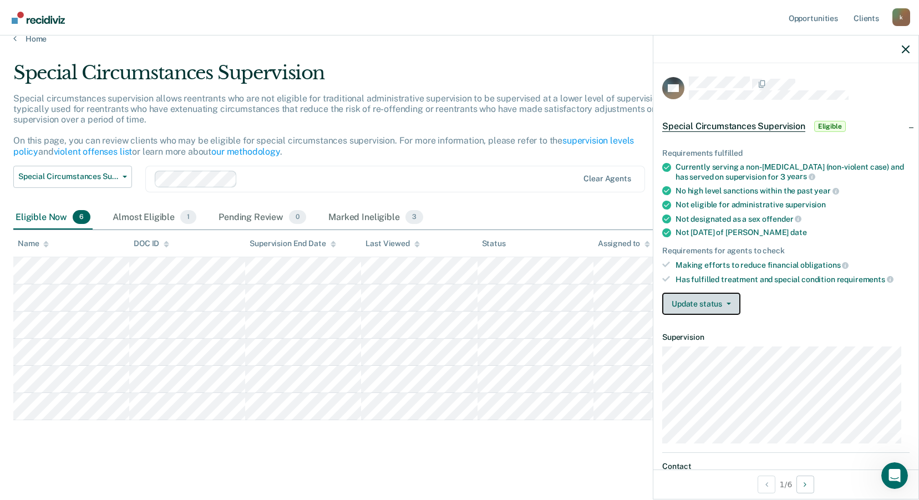
click at [701, 303] on button "Update status" at bounding box center [701, 304] width 78 height 22
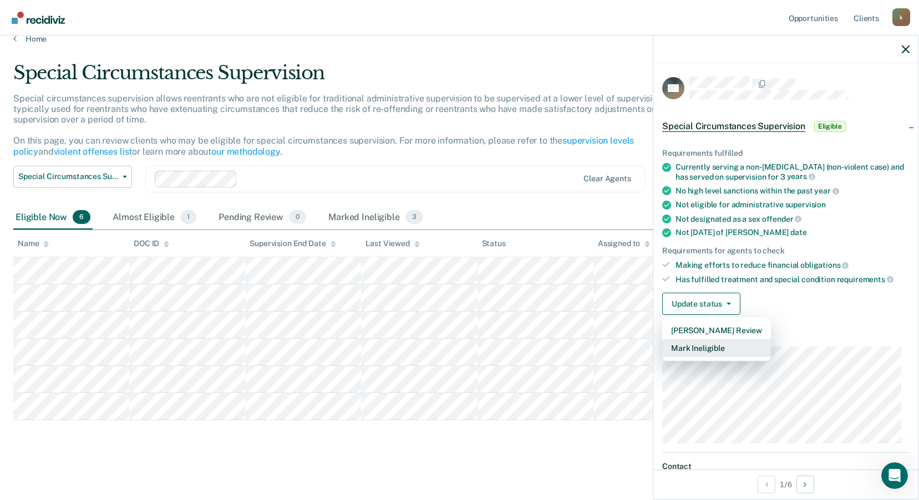
click at [698, 349] on button "Mark Ineligible" at bounding box center [716, 348] width 109 height 18
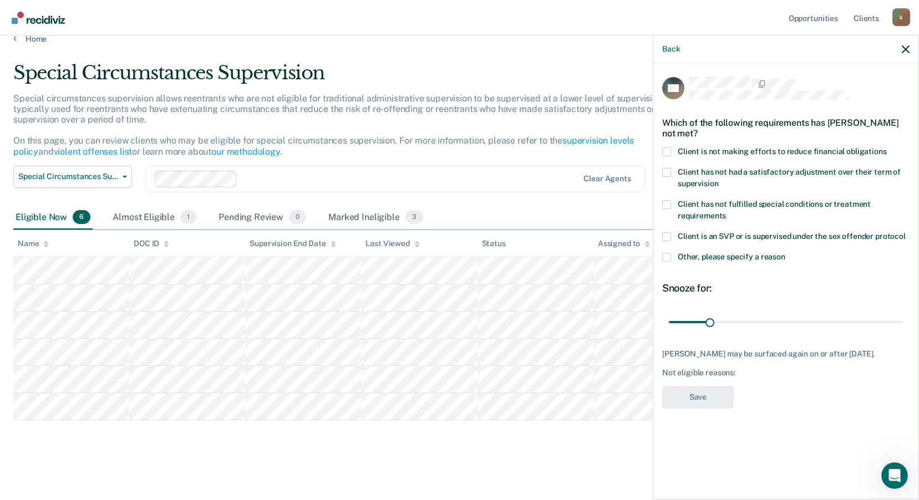
click at [669, 151] on span at bounding box center [666, 152] width 9 height 9
click at [887, 148] on input "Client is not making efforts to reduce financial obligations" at bounding box center [887, 148] width 0 height 0
click at [668, 256] on span at bounding box center [666, 257] width 9 height 9
click at [785, 253] on input "Other, please specify a reason" at bounding box center [785, 253] width 0 height 0
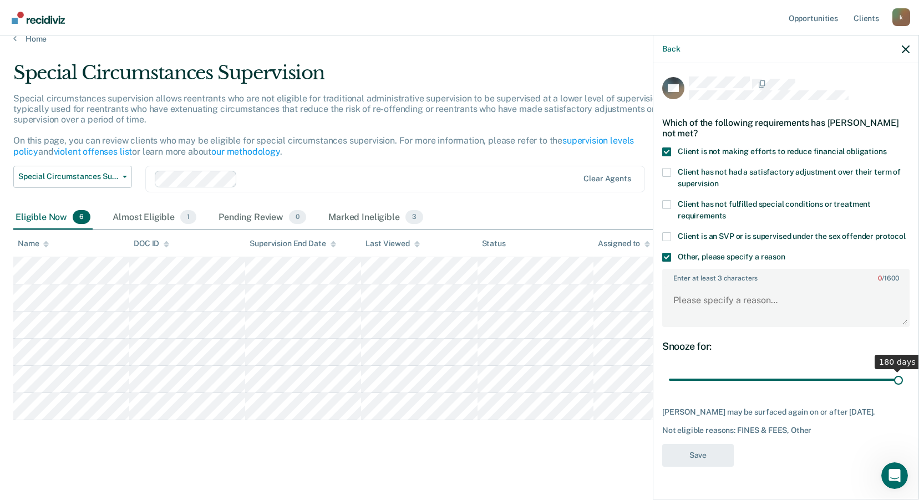
drag, startPoint x: 708, startPoint y: 382, endPoint x: 929, endPoint y: 381, distance: 220.8
type input "180"
click at [903, 381] on input "range" at bounding box center [786, 380] width 234 height 19
click at [740, 296] on textarea "Enter at least 3 characters 0 / 1600" at bounding box center [785, 305] width 245 height 41
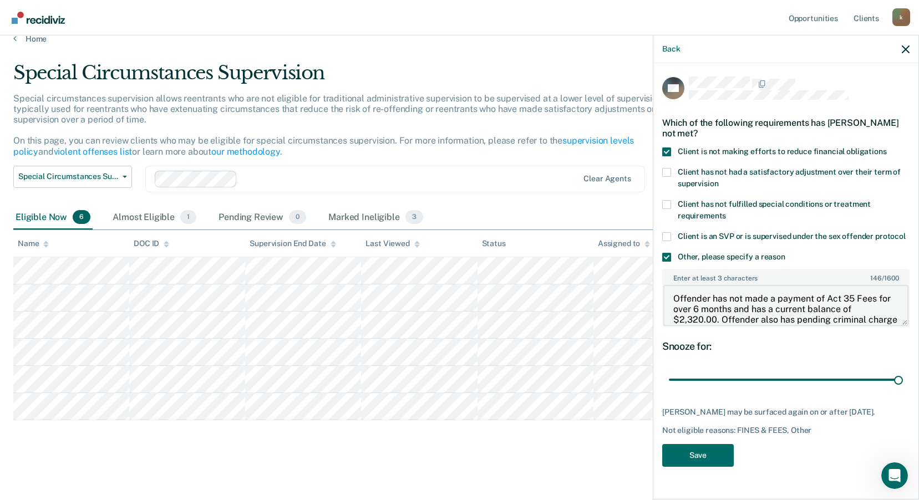
scroll to position [13, 0]
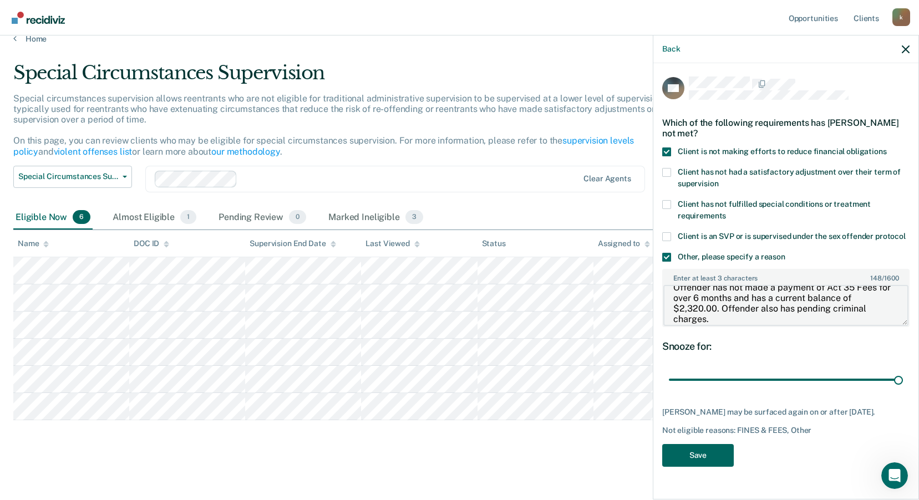
type textarea "Offender has not made a payment of Act 35 Fees for over 6 months and has a curr…"
click at [703, 454] on button "Save" at bounding box center [698, 455] width 72 height 23
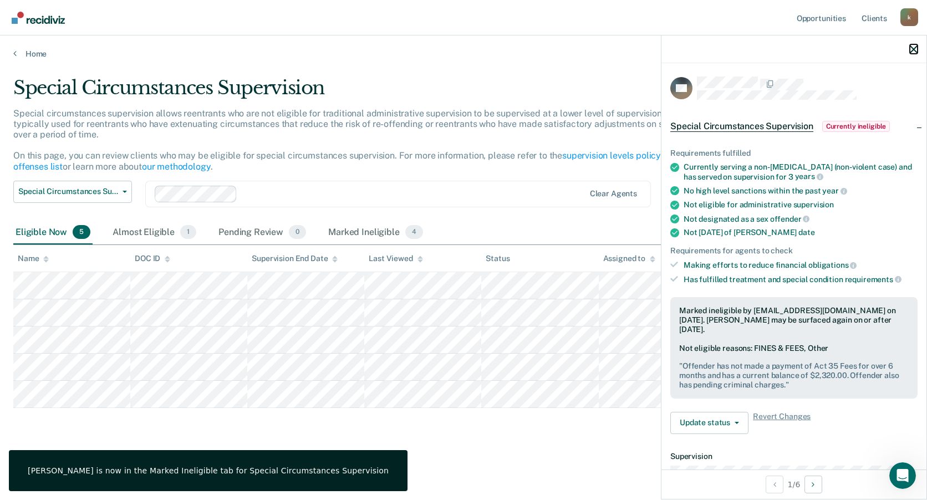
click at [913, 47] on icon "button" at bounding box center [914, 49] width 8 height 8
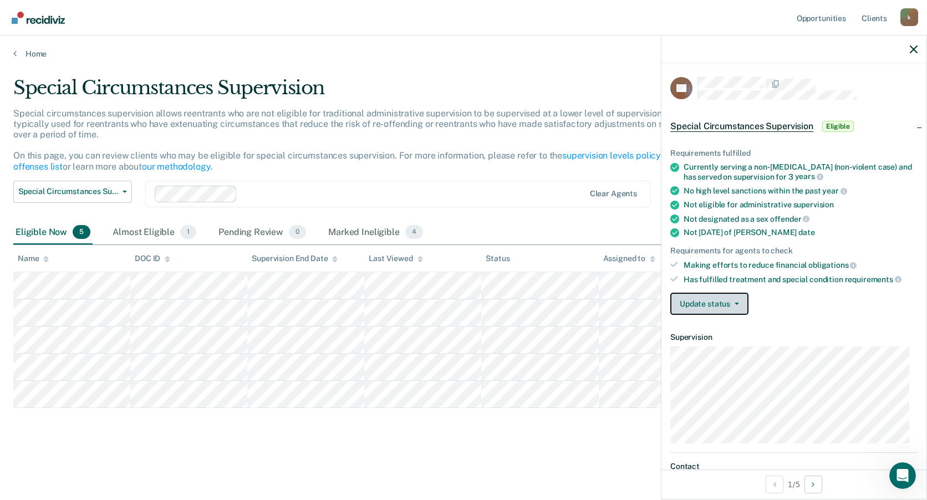
click at [731, 308] on button "Update status" at bounding box center [710, 304] width 78 height 22
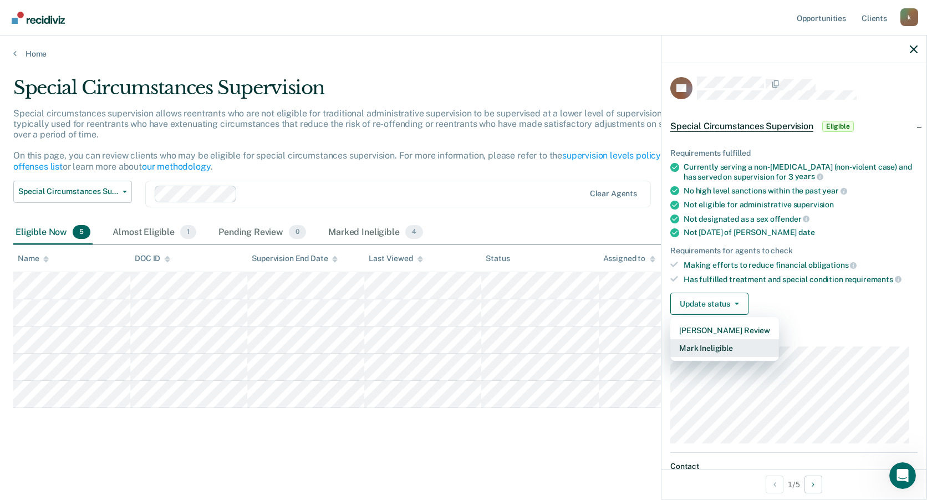
click at [705, 349] on button "Mark Ineligible" at bounding box center [725, 348] width 109 height 18
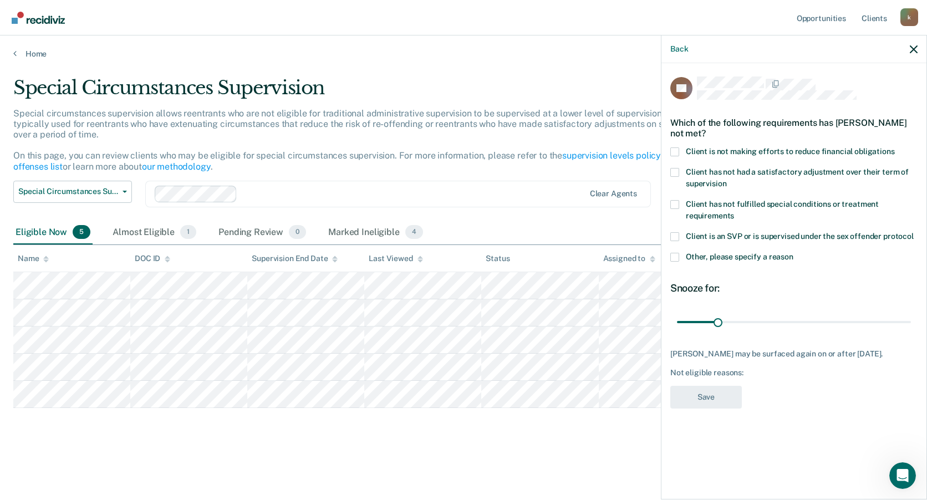
click at [685, 54] on div "Back" at bounding box center [794, 50] width 265 height 28
click at [685, 50] on button "Back" at bounding box center [680, 48] width 18 height 9
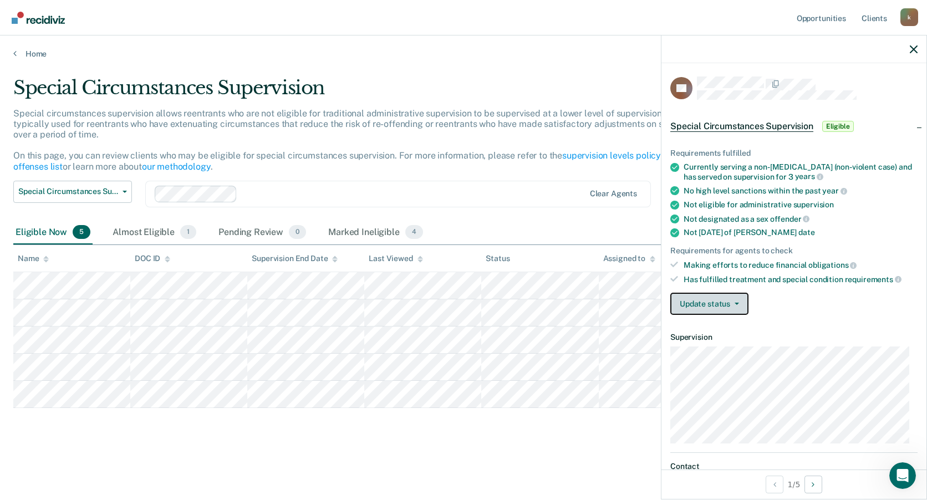
click at [719, 305] on button "Update status" at bounding box center [710, 304] width 78 height 22
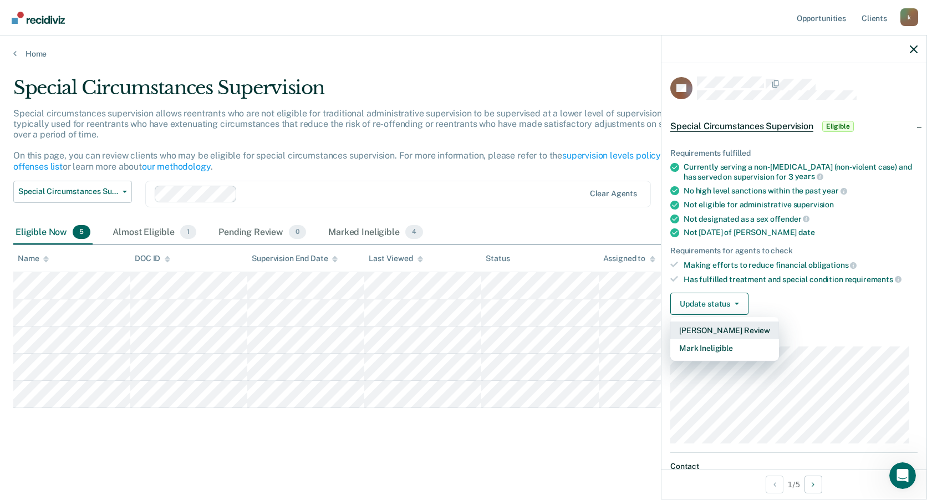
click at [713, 329] on button "[PERSON_NAME] Review" at bounding box center [725, 331] width 109 height 18
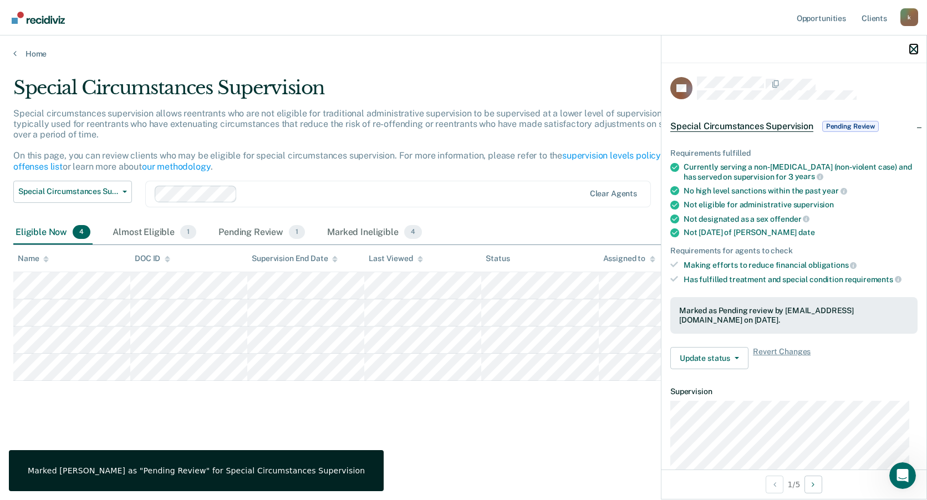
click at [917, 49] on icon "button" at bounding box center [914, 49] width 8 height 8
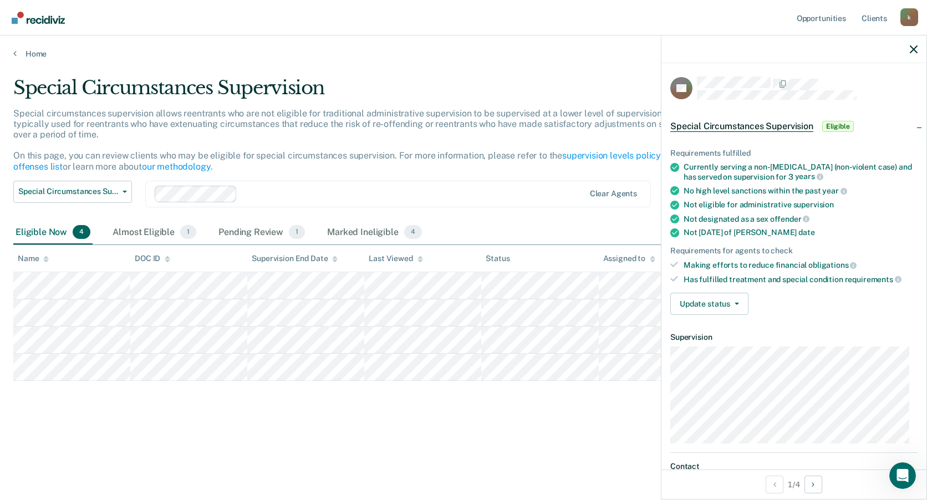
click at [119, 174] on div "Special circumstances supervision allows reentrants who are not eligible for tr…" at bounding box center [361, 144] width 696 height 73
click at [119, 191] on span "button" at bounding box center [122, 192] width 9 height 2
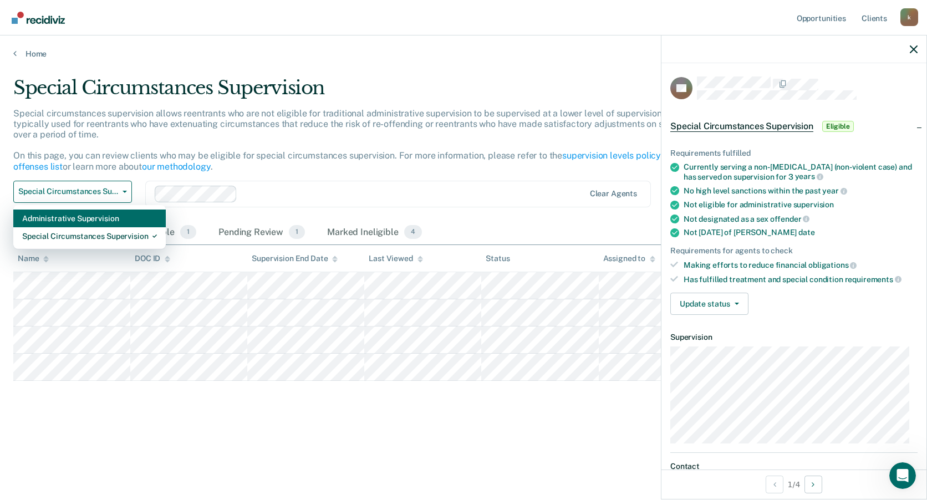
click at [108, 212] on div "Administrative Supervision" at bounding box center [89, 219] width 135 height 18
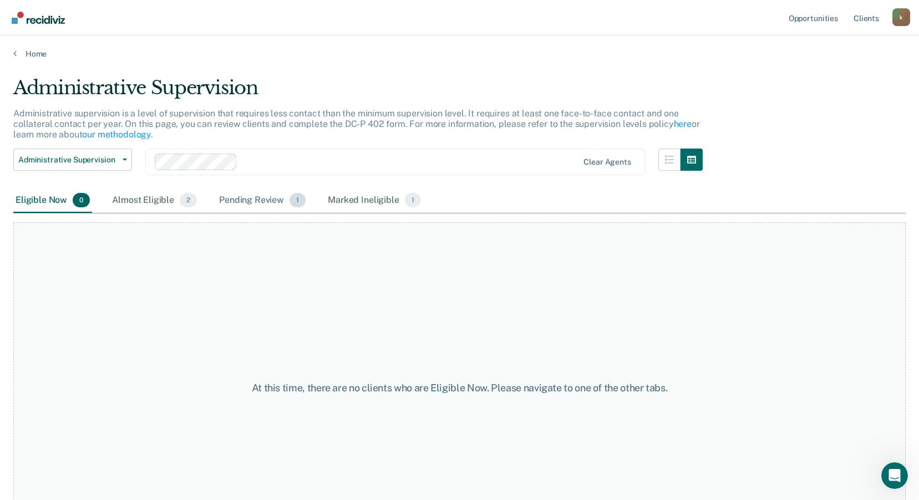
click at [264, 201] on div "Pending Review 1" at bounding box center [262, 201] width 91 height 24
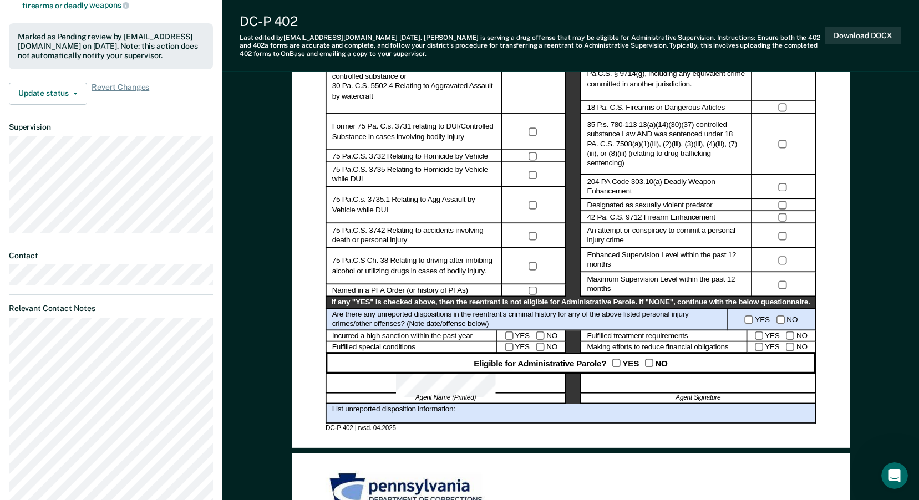
scroll to position [388, 0]
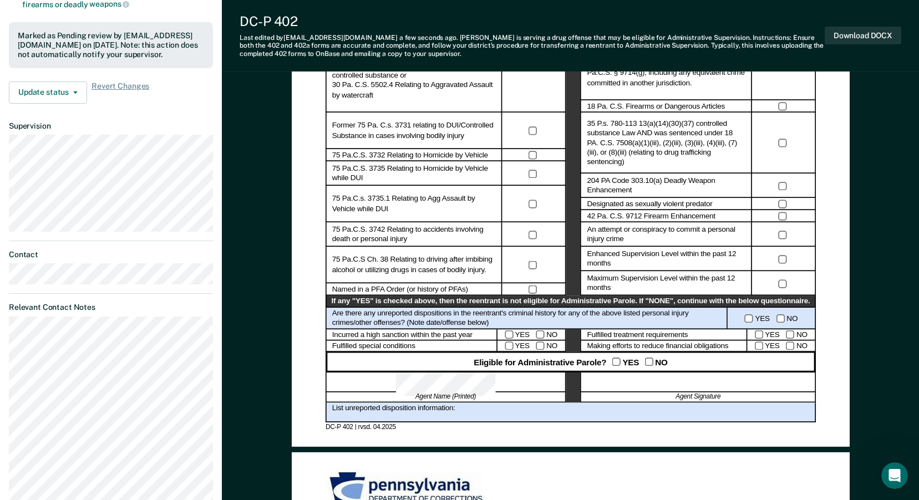
click at [544, 345] on div "YES NO" at bounding box center [531, 347] width 69 height 12
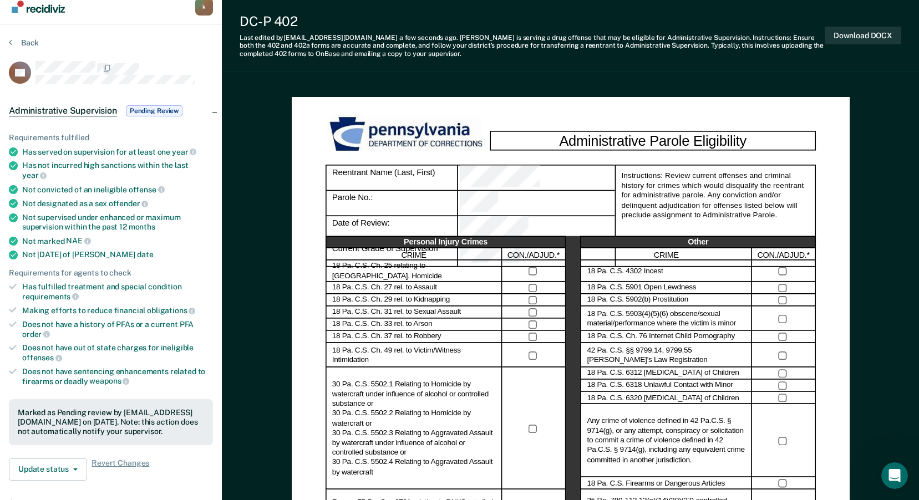
scroll to position [0, 0]
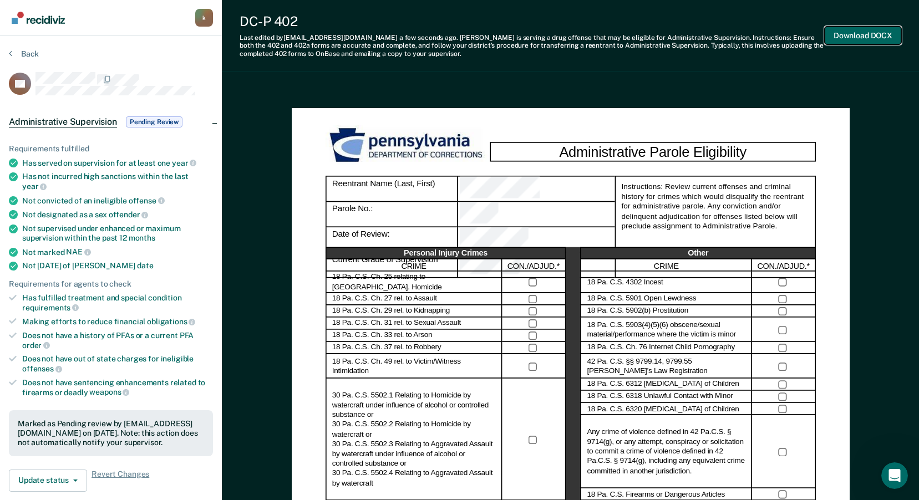
click at [844, 32] on button "Download DOCX" at bounding box center [863, 36] width 77 height 18
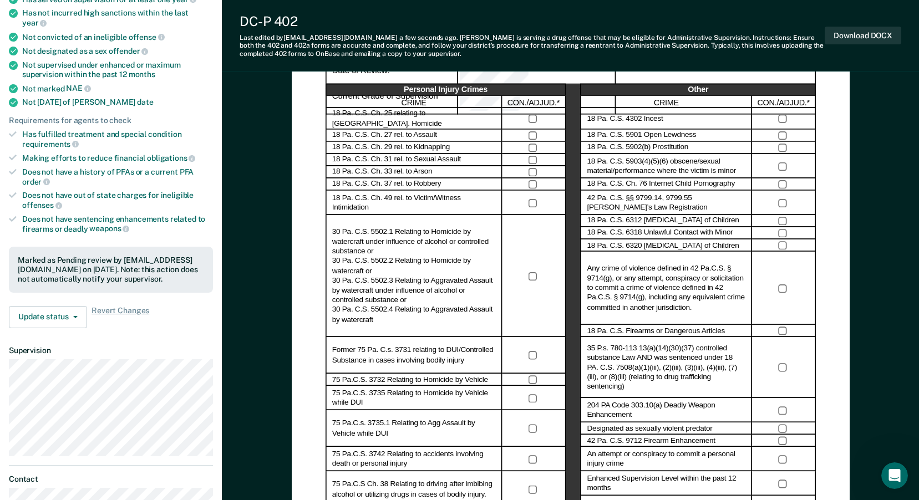
scroll to position [166, 0]
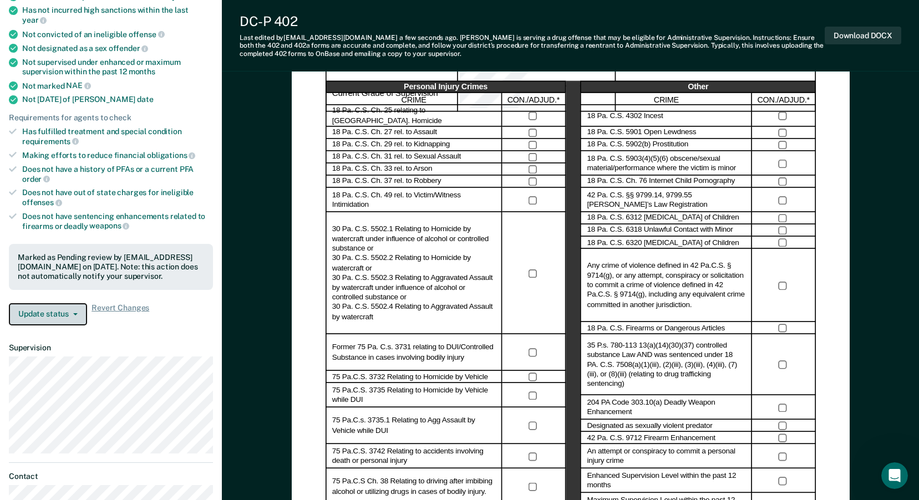
click at [50, 303] on button "Update status" at bounding box center [48, 314] width 78 height 22
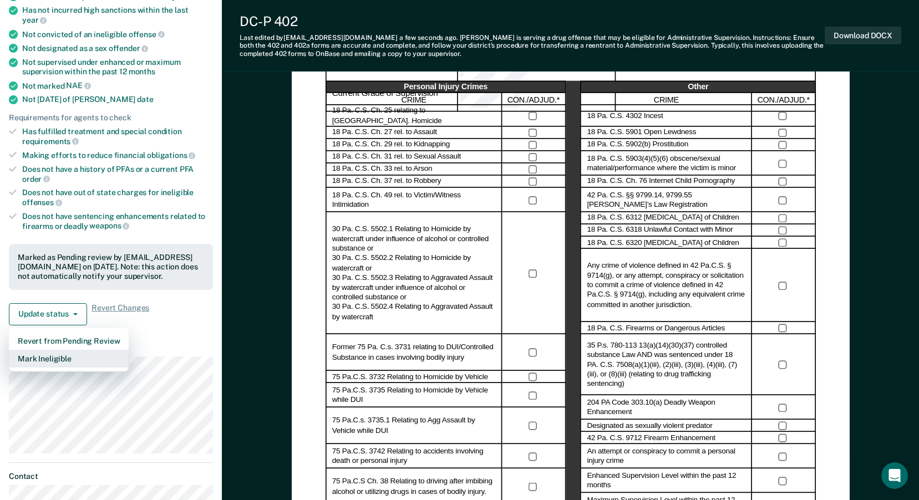
click at [52, 350] on button "Mark Ineligible" at bounding box center [69, 359] width 120 height 18
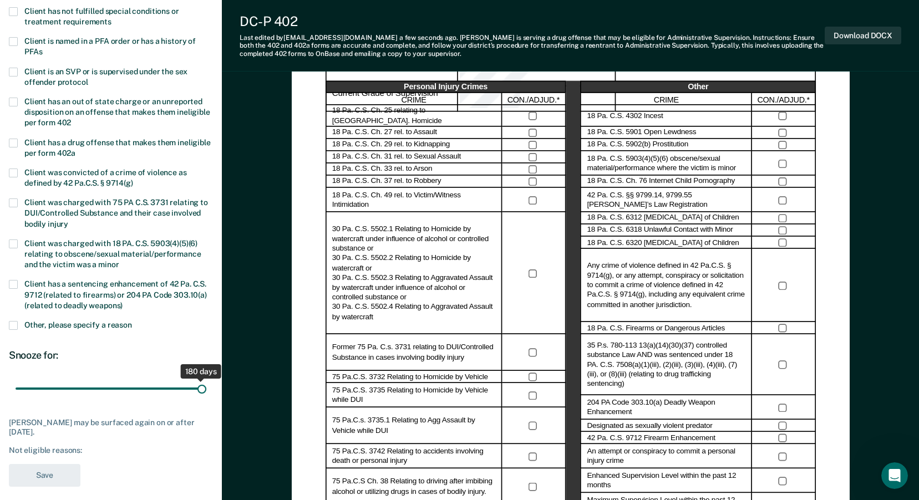
drag, startPoint x: 50, startPoint y: 390, endPoint x: 231, endPoint y: 402, distance: 181.8
type input "180"
click at [206, 399] on input "range" at bounding box center [111, 388] width 191 height 19
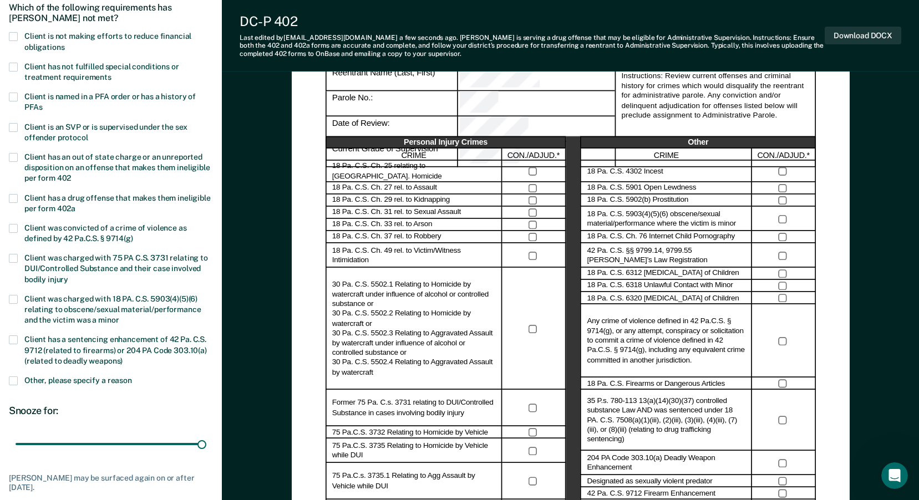
click at [15, 65] on span at bounding box center [13, 67] width 9 height 9
click at [111, 73] on input "Client has not fulfilled special conditions or treatment requirements" at bounding box center [111, 73] width 0 height 0
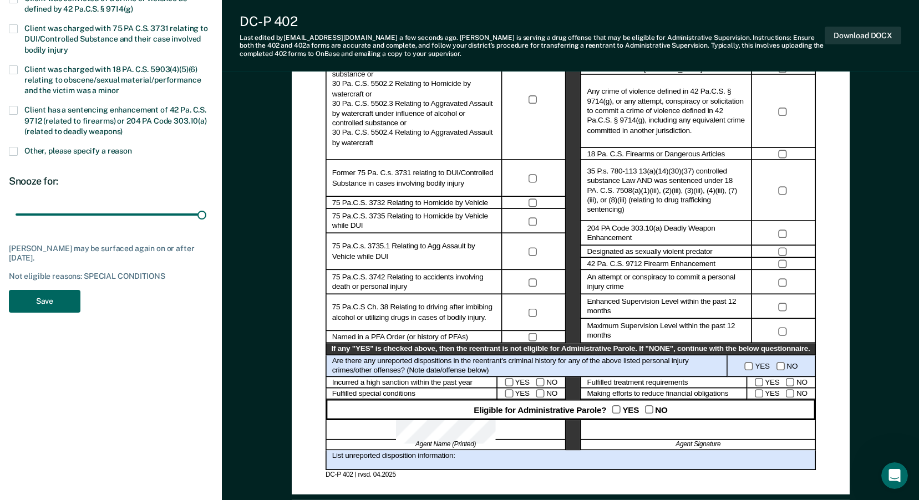
scroll to position [444, 0]
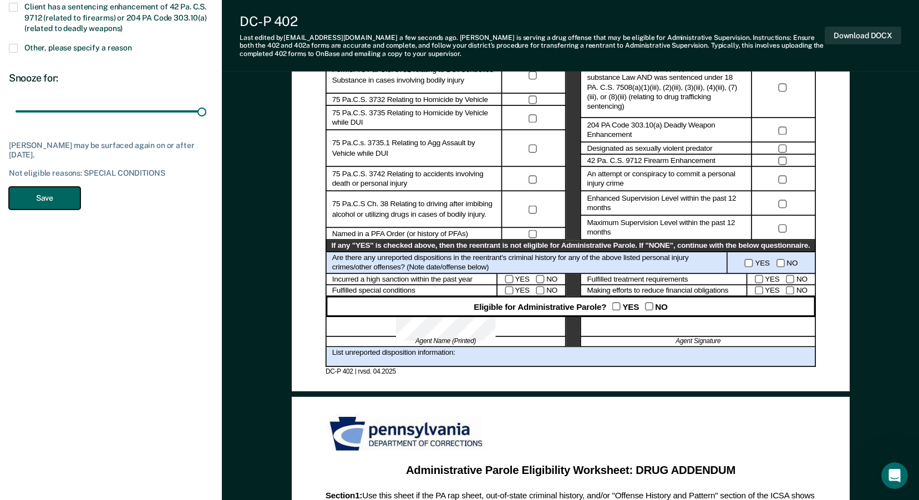
click at [48, 197] on button "Save" at bounding box center [45, 198] width 72 height 23
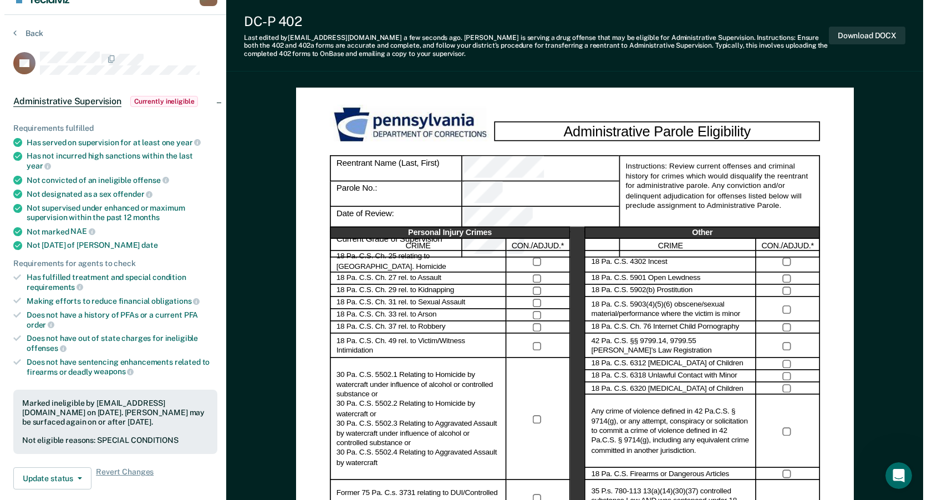
scroll to position [0, 0]
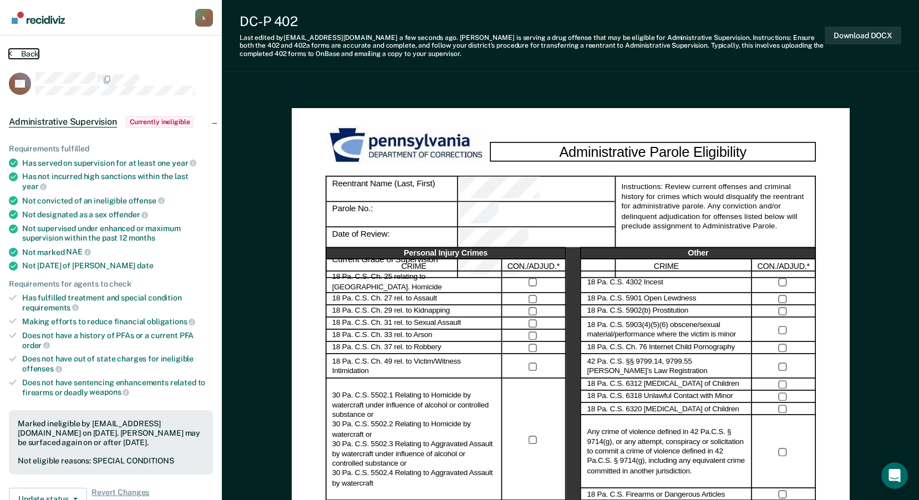
click at [26, 51] on button "Back" at bounding box center [24, 54] width 30 height 10
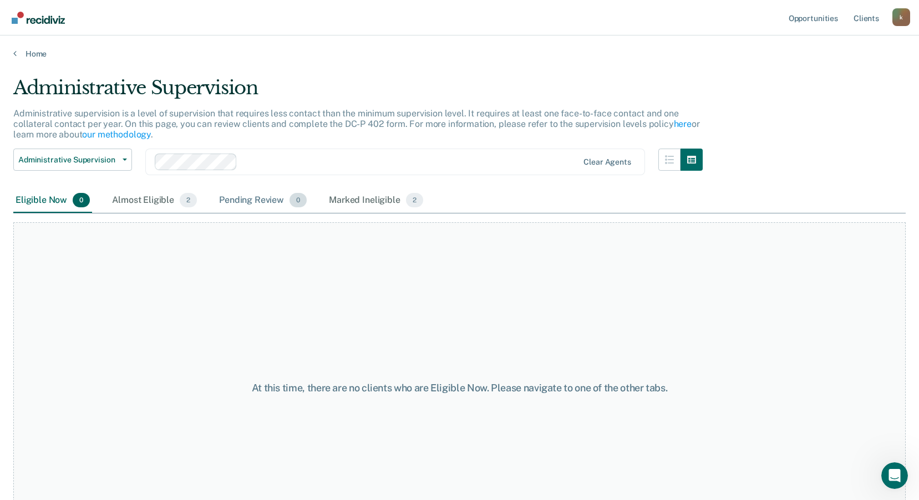
click at [232, 200] on div "Pending Review 0" at bounding box center [263, 201] width 92 height 24
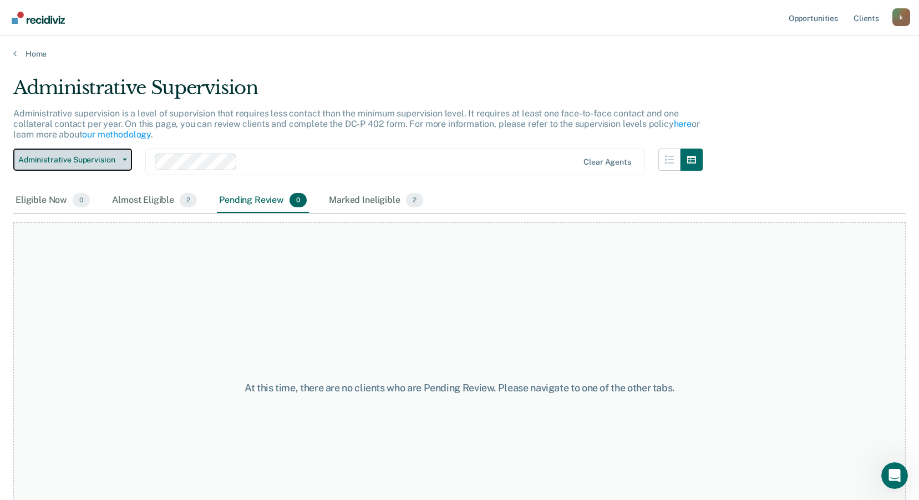
click at [65, 158] on span "Administrative Supervision" at bounding box center [68, 159] width 100 height 9
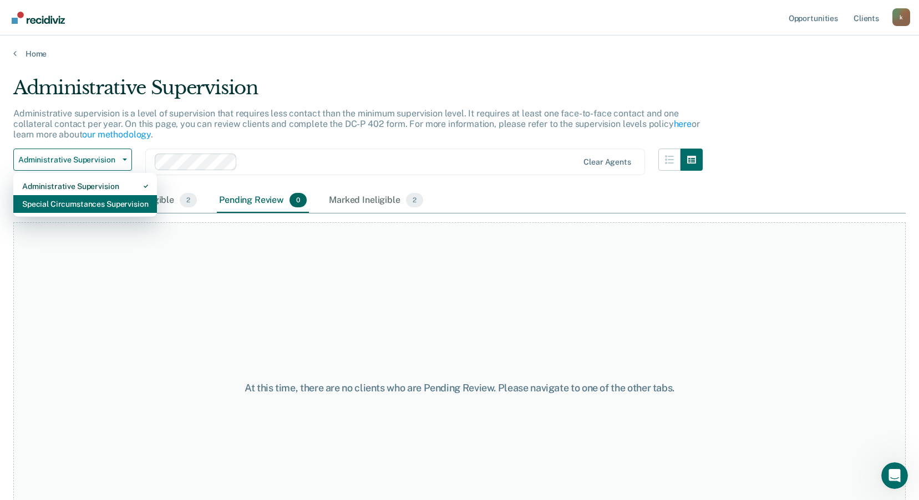
click at [64, 204] on div "Special Circumstances Supervision" at bounding box center [85, 204] width 126 height 18
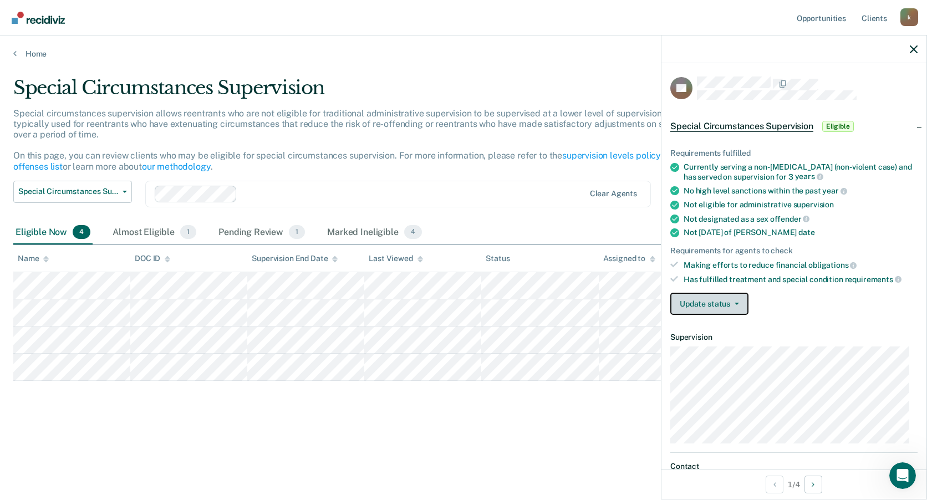
click at [698, 301] on button "Update status" at bounding box center [710, 304] width 78 height 22
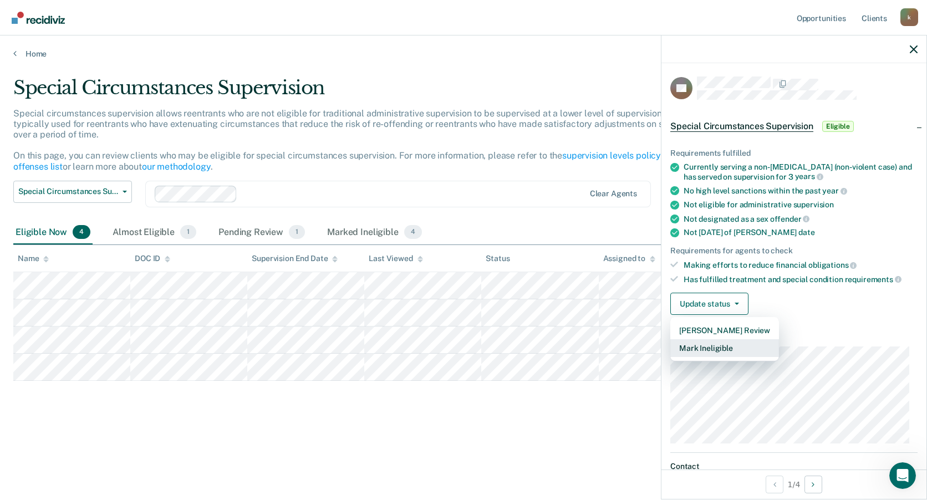
click at [701, 347] on button "Mark Ineligible" at bounding box center [725, 348] width 109 height 18
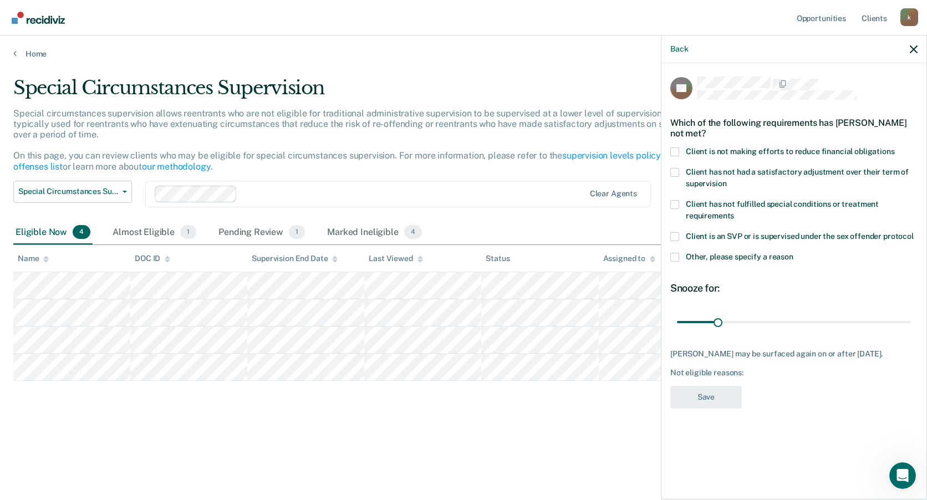
click at [677, 149] on span at bounding box center [675, 152] width 9 height 9
click at [895, 148] on input "Client is not making efforts to reduce financial obligations" at bounding box center [895, 148] width 0 height 0
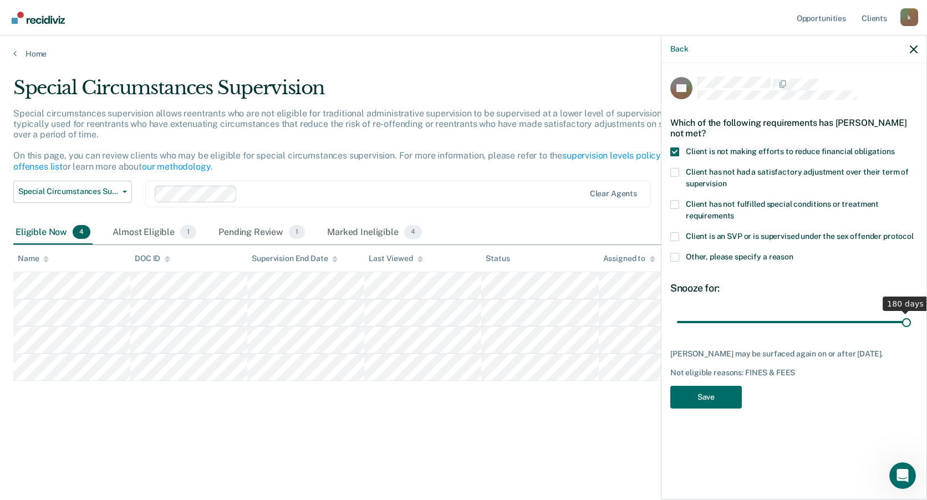
drag, startPoint x: 719, startPoint y: 323, endPoint x: 929, endPoint y: 331, distance: 209.8
type input "180"
click at [911, 331] on input "range" at bounding box center [794, 321] width 234 height 19
click at [720, 401] on button "Save" at bounding box center [707, 397] width 72 height 23
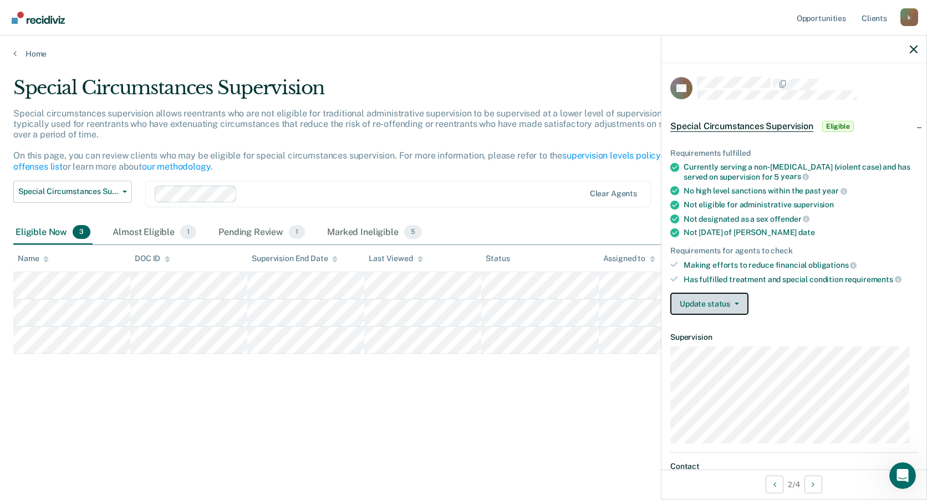
click at [696, 303] on button "Update status" at bounding box center [710, 304] width 78 height 22
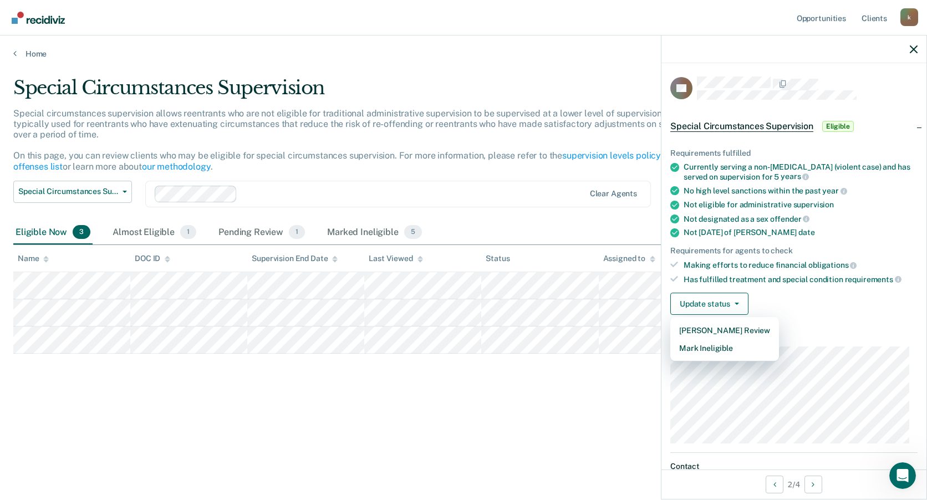
click at [697, 358] on article "CS Special Circumstances Supervision Eligible Requirements fulfilled Currently …" at bounding box center [794, 371] width 247 height 588
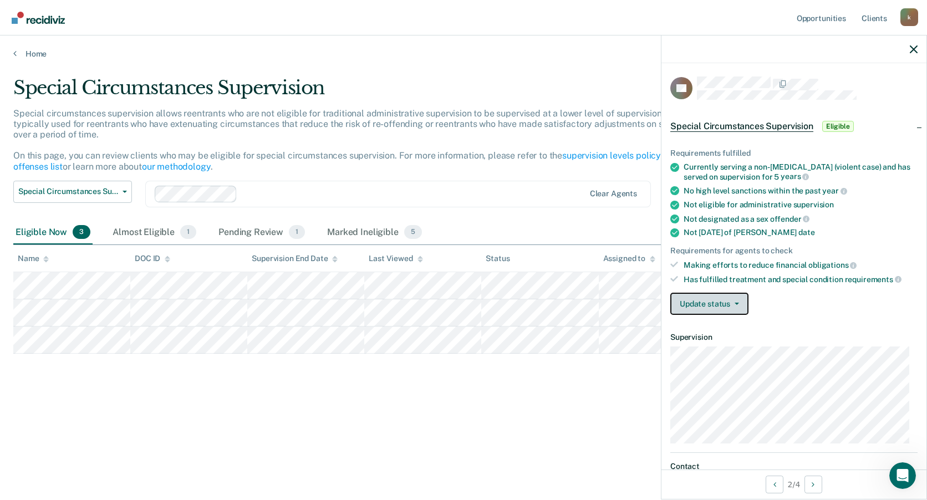
click at [698, 305] on button "Update status" at bounding box center [710, 304] width 78 height 22
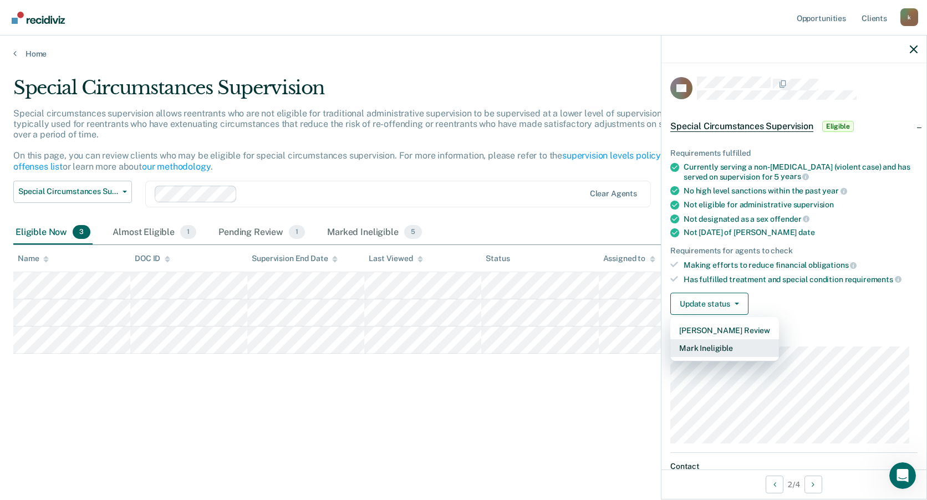
click at [690, 348] on button "Mark Ineligible" at bounding box center [725, 348] width 109 height 18
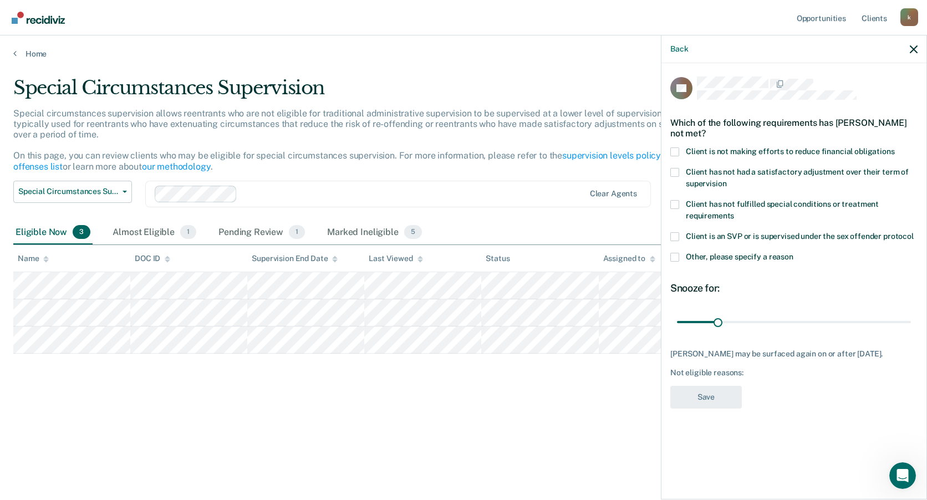
drag, startPoint x: 676, startPoint y: 150, endPoint x: 678, endPoint y: 156, distance: 7.0
click at [676, 149] on span at bounding box center [675, 152] width 9 height 9
click at [895, 148] on input "Client is not making efforts to reduce financial obligations" at bounding box center [895, 148] width 0 height 0
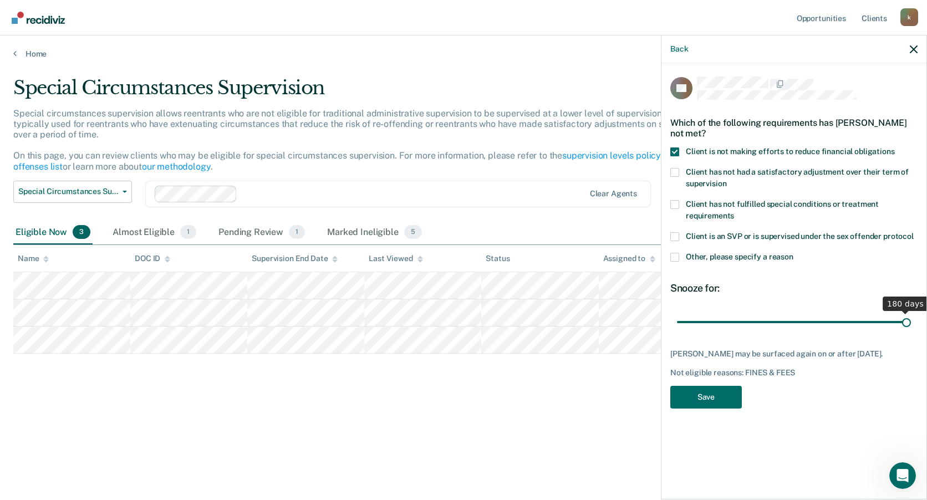
drag, startPoint x: 716, startPoint y: 317, endPoint x: 929, endPoint y: 320, distance: 213.6
type input "180"
click at [911, 320] on input "range" at bounding box center [794, 321] width 234 height 19
click at [719, 397] on button "Save" at bounding box center [707, 397] width 72 height 23
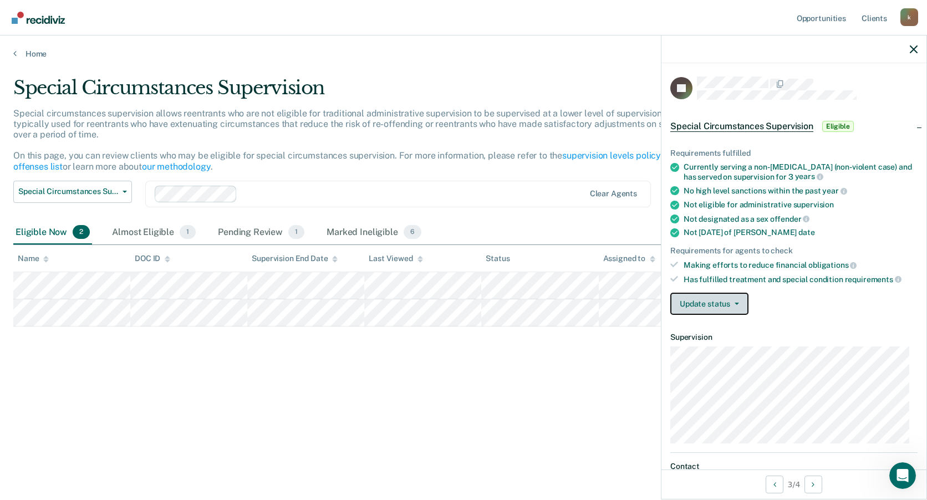
click at [697, 306] on button "Update status" at bounding box center [710, 304] width 78 height 22
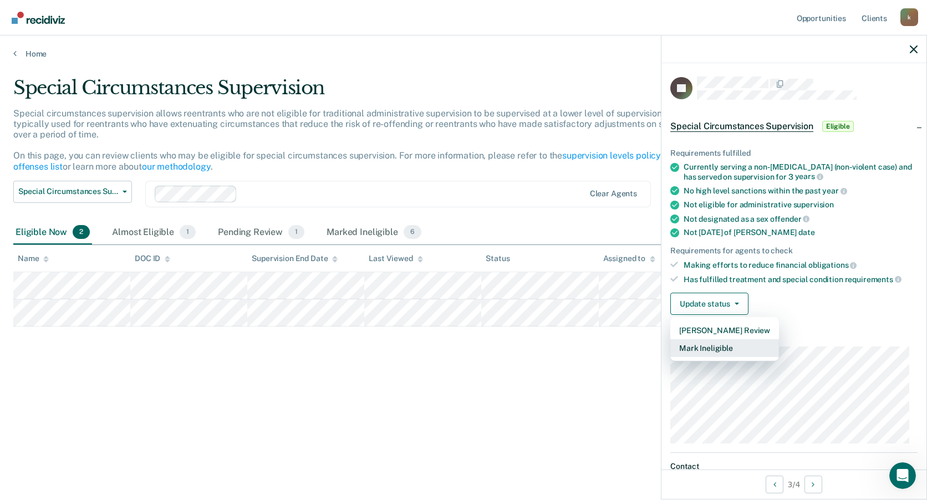
click at [692, 344] on button "Mark Ineligible" at bounding box center [725, 348] width 109 height 18
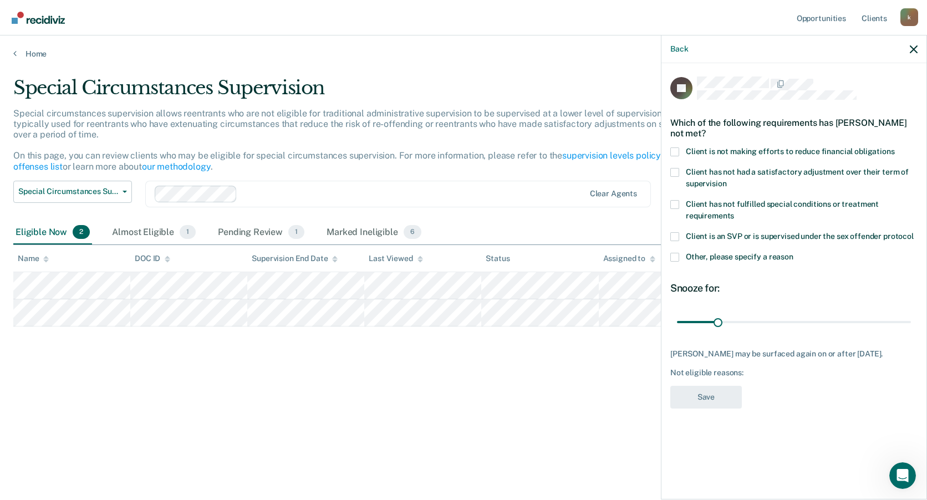
click at [676, 149] on span at bounding box center [675, 152] width 9 height 9
click at [895, 148] on input "Client is not making efforts to reduce financial obligations" at bounding box center [895, 148] width 0 height 0
click at [677, 253] on span at bounding box center [675, 257] width 9 height 9
click at [794, 253] on input "Other, please specify a reason" at bounding box center [794, 253] width 0 height 0
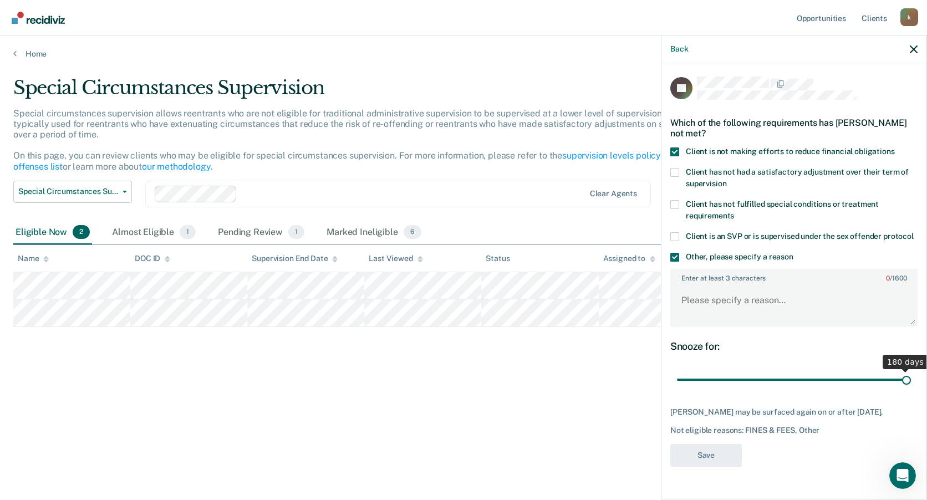
drag, startPoint x: 719, startPoint y: 378, endPoint x: 929, endPoint y: 379, distance: 210.2
type input "180"
click at [911, 379] on input "range" at bounding box center [794, 380] width 234 height 19
click at [758, 282] on div "Enter at least 3 characters 0 / 1600" at bounding box center [794, 298] width 247 height 58
click at [779, 298] on textarea "Enter at least 3 characters 0 / 1600" at bounding box center [794, 305] width 245 height 41
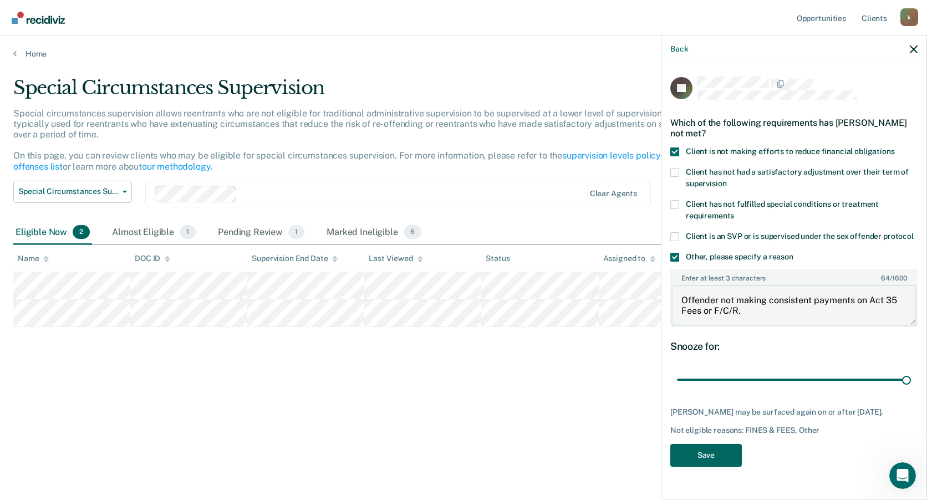
type textarea "Offender not making consistent payments on Act 35 Fees or F/C/R."
click at [713, 457] on button "Save" at bounding box center [707, 455] width 72 height 23
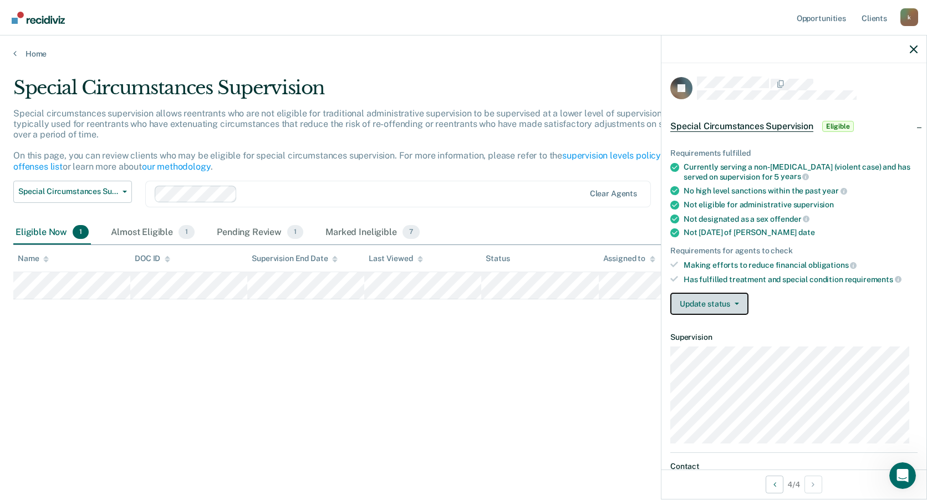
click at [691, 306] on button "Update status" at bounding box center [710, 304] width 78 height 22
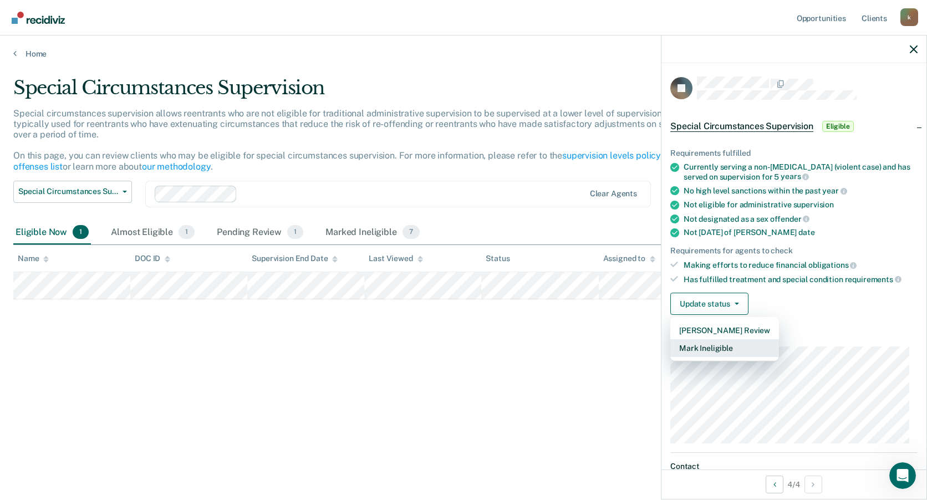
click at [683, 351] on button "Mark Ineligible" at bounding box center [725, 348] width 109 height 18
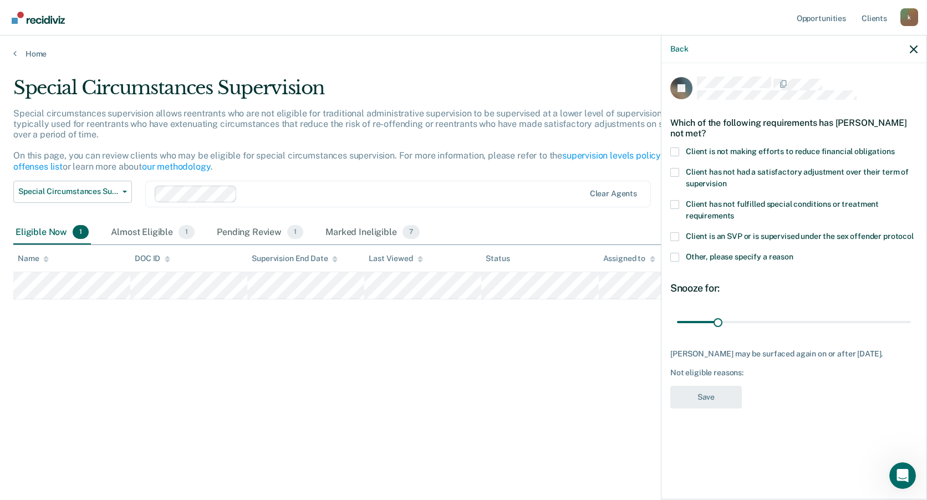
click at [677, 151] on span at bounding box center [675, 152] width 9 height 9
click at [895, 148] on input "Client is not making efforts to reduce financial obligations" at bounding box center [895, 148] width 0 height 0
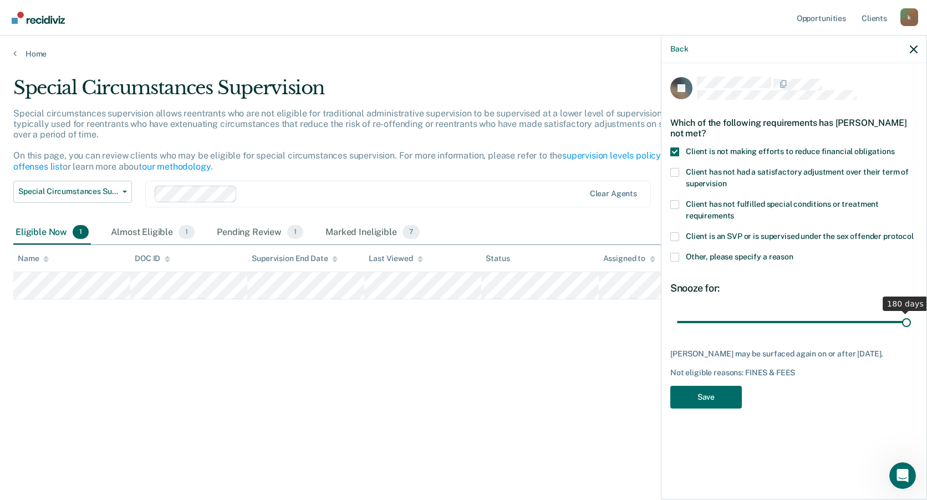
drag, startPoint x: 716, startPoint y: 321, endPoint x: 899, endPoint y: 318, distance: 183.6
type input "180"
click at [911, 326] on input "range" at bounding box center [794, 321] width 234 height 19
click at [673, 254] on span at bounding box center [675, 257] width 9 height 9
click at [794, 253] on input "Other, please specify a reason" at bounding box center [794, 253] width 0 height 0
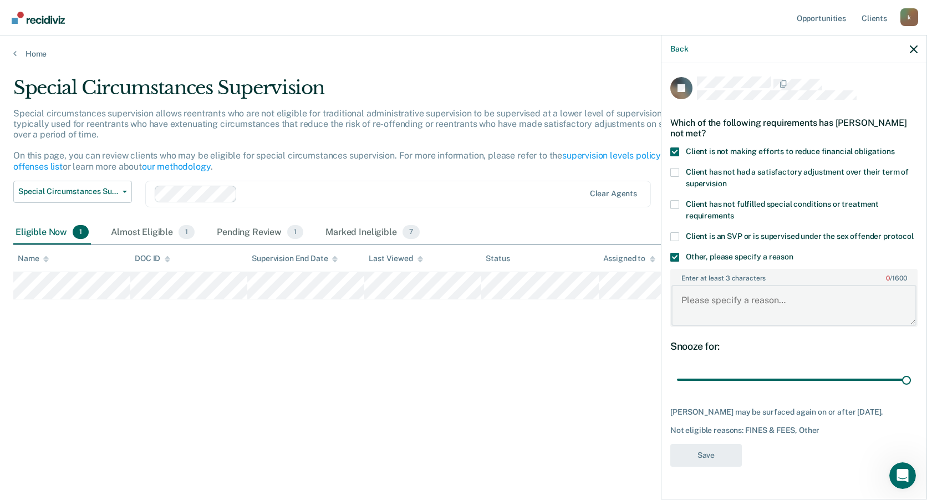
click at [706, 288] on textarea "Enter at least 3 characters 0 / 1600" at bounding box center [794, 305] width 245 height 41
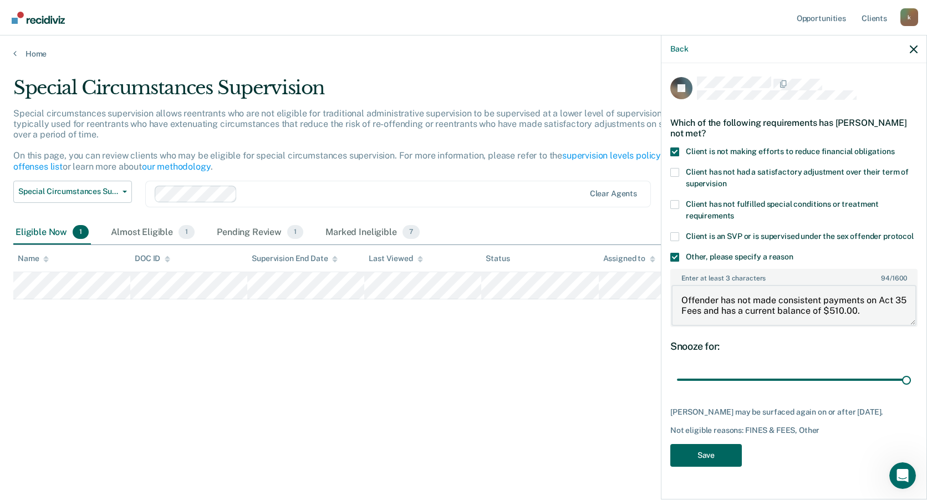
type textarea "Offender has not made consistent payments on Act 35 Fees and has a current bala…"
click at [700, 456] on button "Save" at bounding box center [707, 455] width 72 height 23
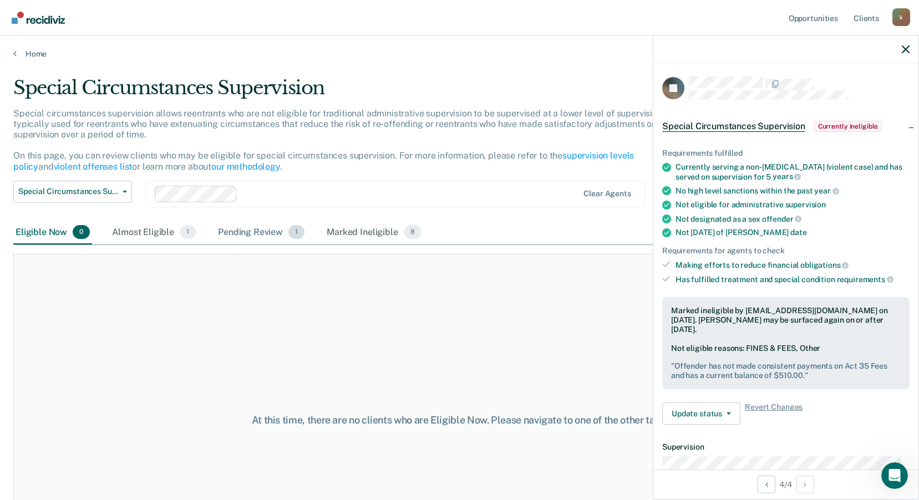
click at [261, 232] on div "Pending Review 1" at bounding box center [261, 233] width 91 height 24
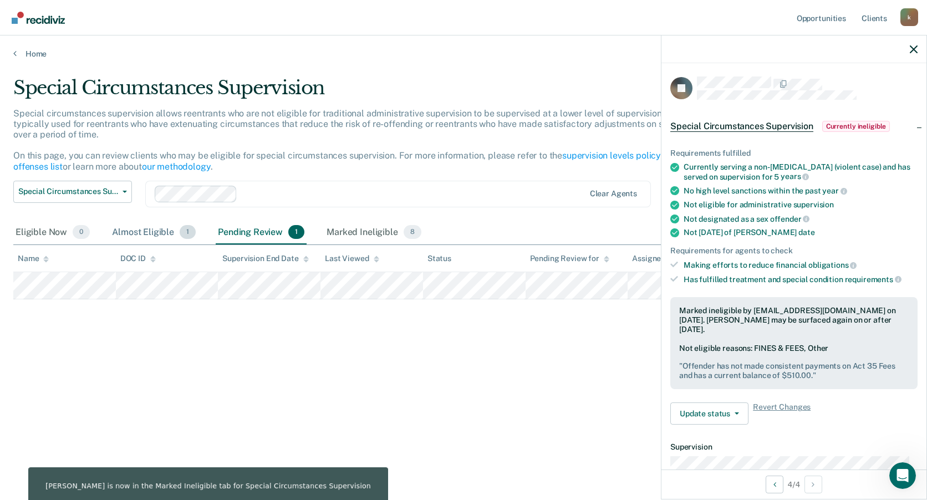
click at [156, 232] on div "Almost Eligible 1" at bounding box center [154, 233] width 88 height 24
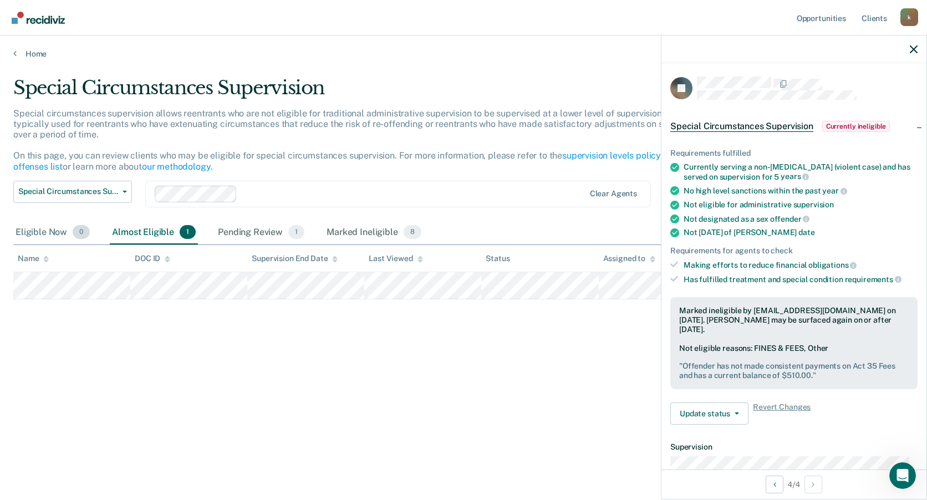
click at [53, 236] on div "Eligible Now 0" at bounding box center [52, 233] width 79 height 24
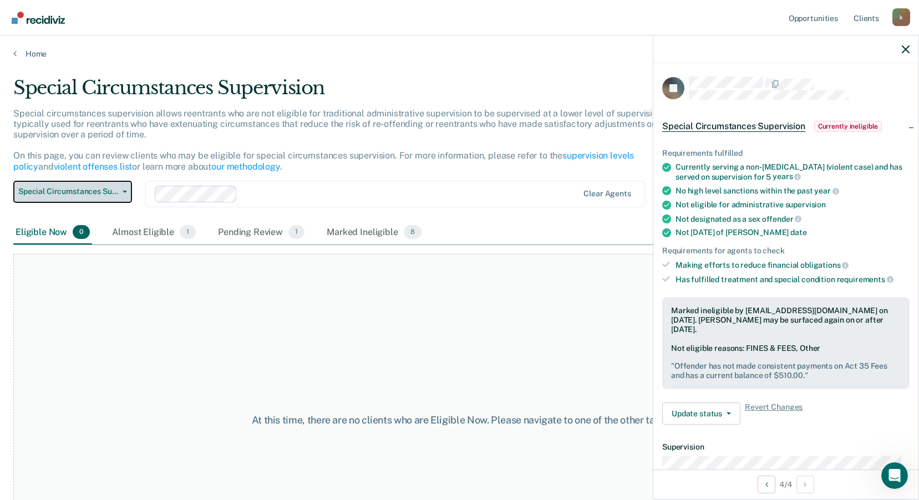
click at [108, 191] on span "Special Circumstances Supervision" at bounding box center [68, 191] width 100 height 9
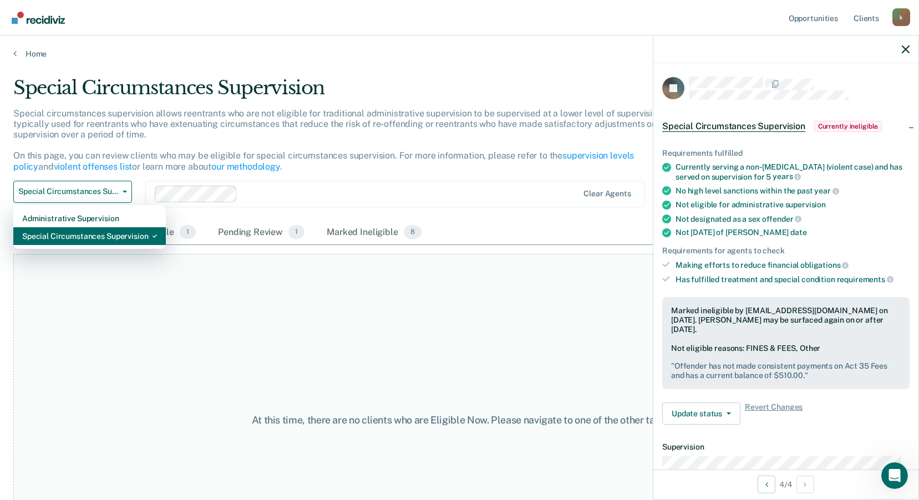
click at [105, 231] on div "Special Circumstances Supervision" at bounding box center [89, 236] width 135 height 18
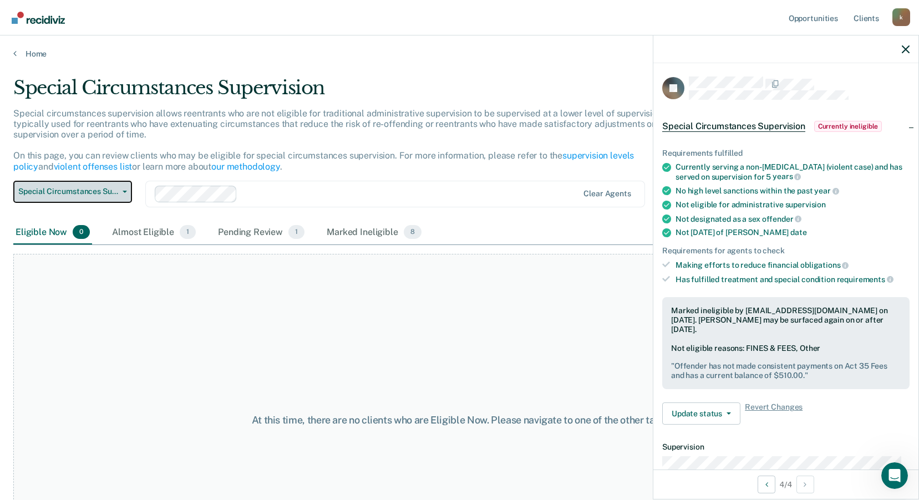
click at [107, 195] on span "Special Circumstances Supervision" at bounding box center [68, 191] width 100 height 9
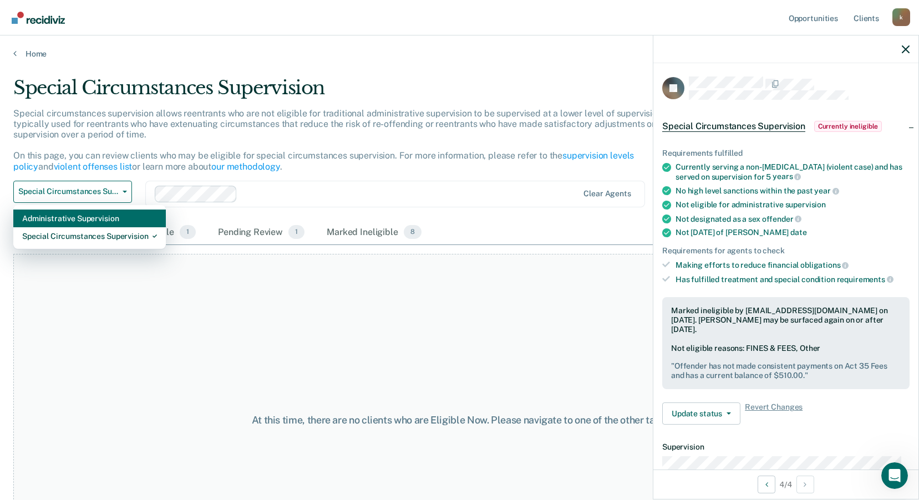
click at [107, 219] on div "Administrative Supervision" at bounding box center [89, 219] width 135 height 18
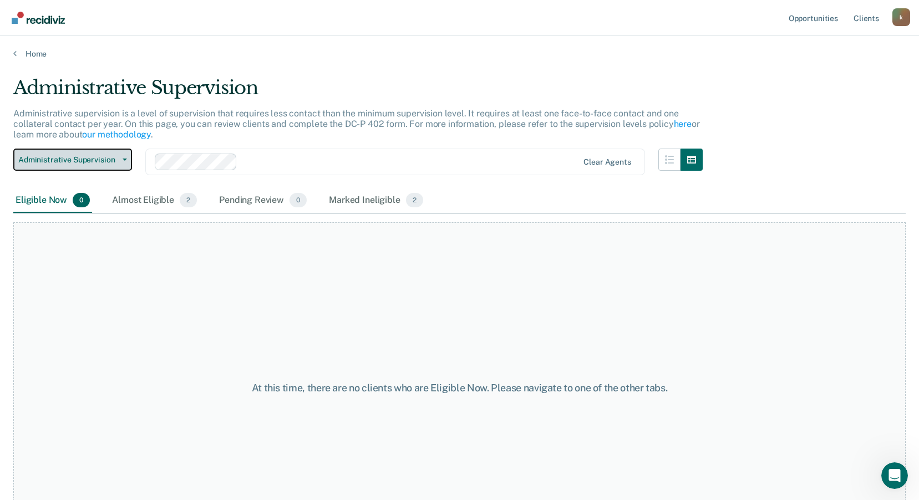
click at [127, 164] on button "Administrative Supervision" at bounding box center [72, 160] width 119 height 22
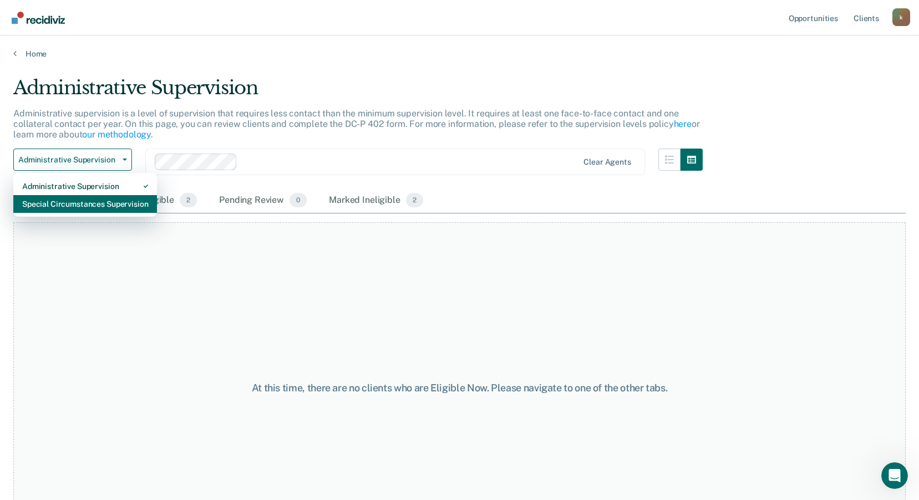
click at [99, 199] on div "Special Circumstances Supervision" at bounding box center [85, 204] width 126 height 18
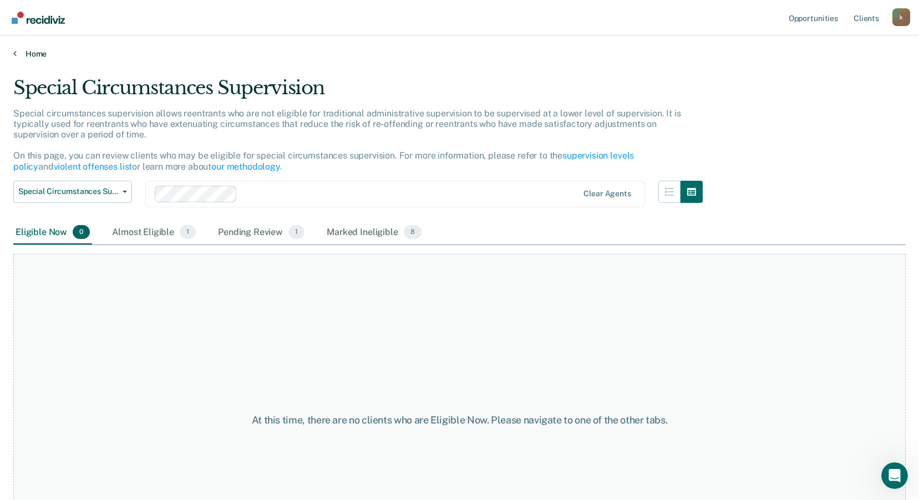
click at [27, 57] on link "Home" at bounding box center [459, 54] width 892 height 10
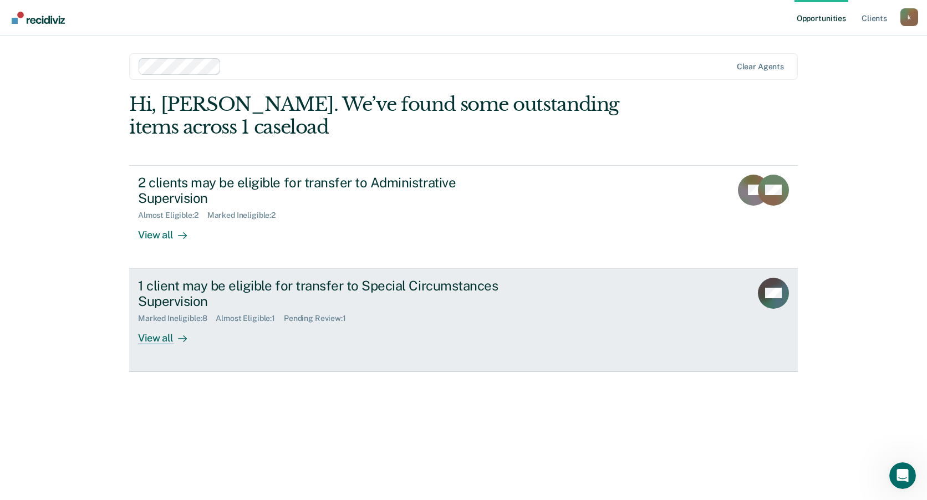
click at [164, 323] on div "View all" at bounding box center [169, 334] width 62 height 22
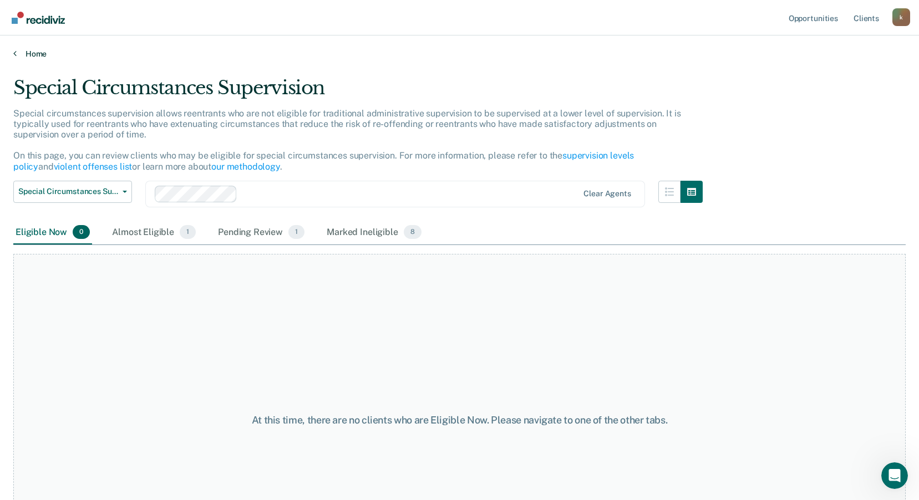
click at [24, 57] on link "Home" at bounding box center [459, 54] width 892 height 10
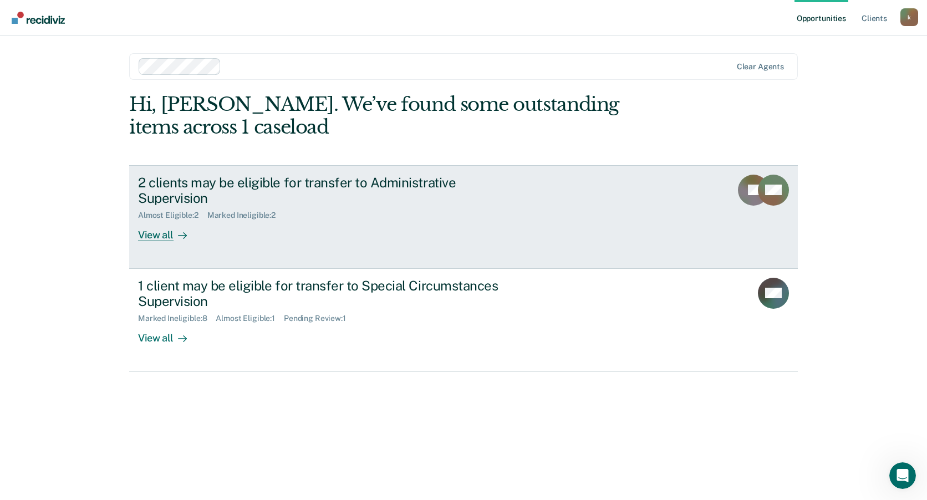
click at [155, 220] on div "View all" at bounding box center [169, 231] width 62 height 22
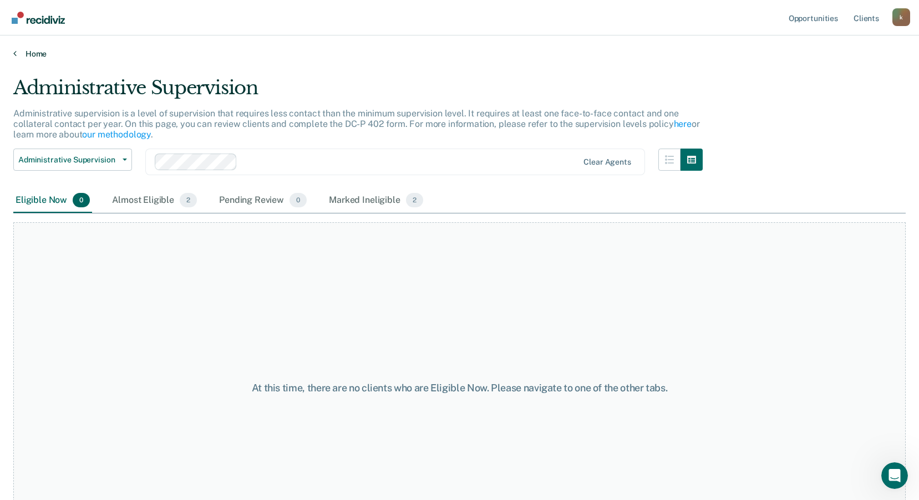
click at [37, 49] on link "Home" at bounding box center [459, 54] width 892 height 10
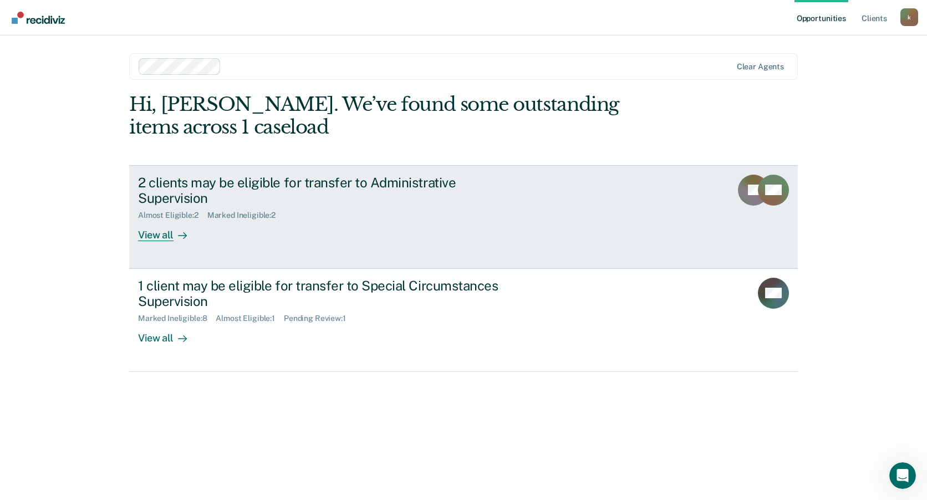
click at [166, 220] on div "View all" at bounding box center [169, 231] width 62 height 22
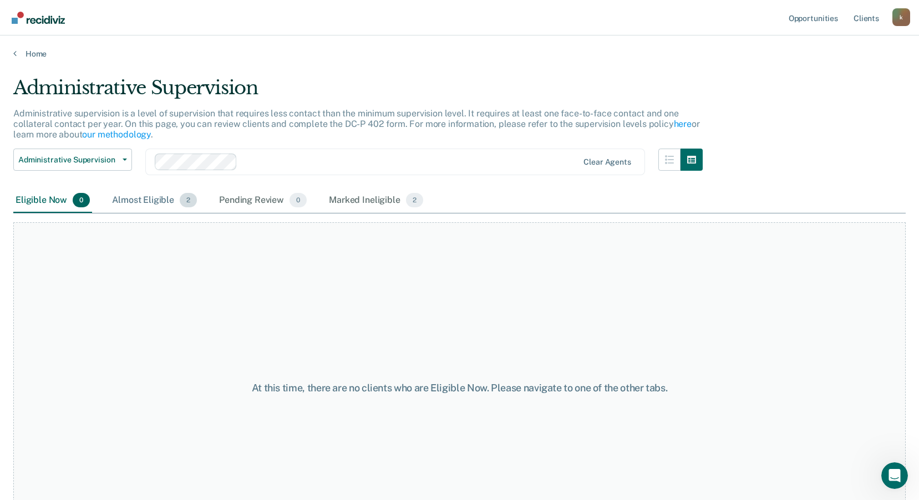
click at [164, 204] on div "Almost Eligible 2" at bounding box center [154, 201] width 89 height 24
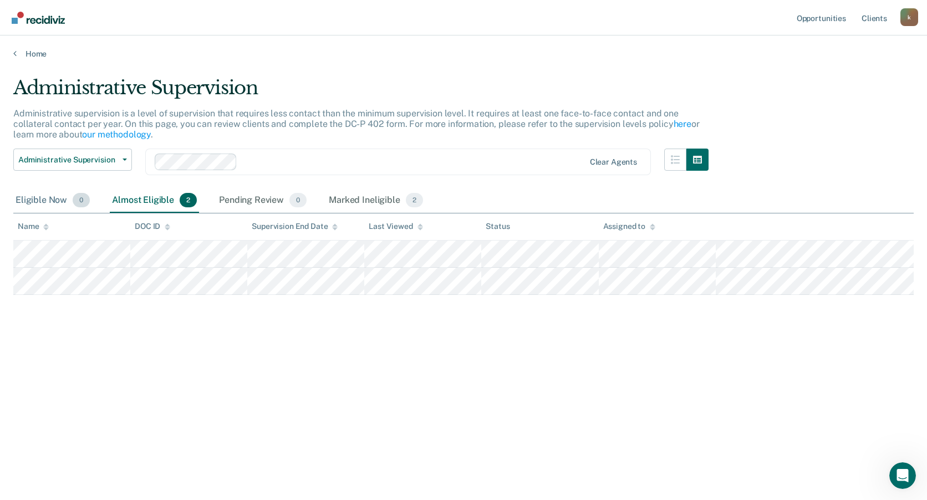
click at [48, 197] on div "Eligible Now 0" at bounding box center [52, 201] width 79 height 24
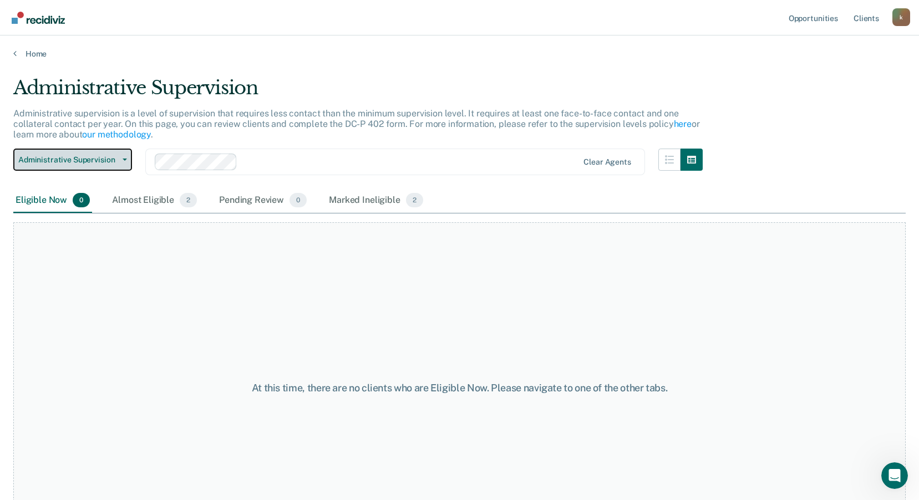
click at [64, 157] on span "Administrative Supervision" at bounding box center [68, 159] width 100 height 9
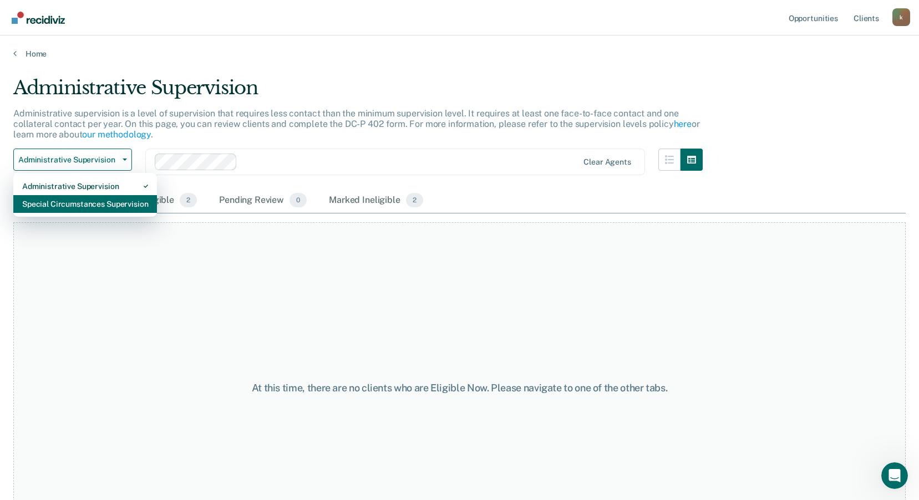
click at [62, 206] on div "Special Circumstances Supervision" at bounding box center [85, 204] width 126 height 18
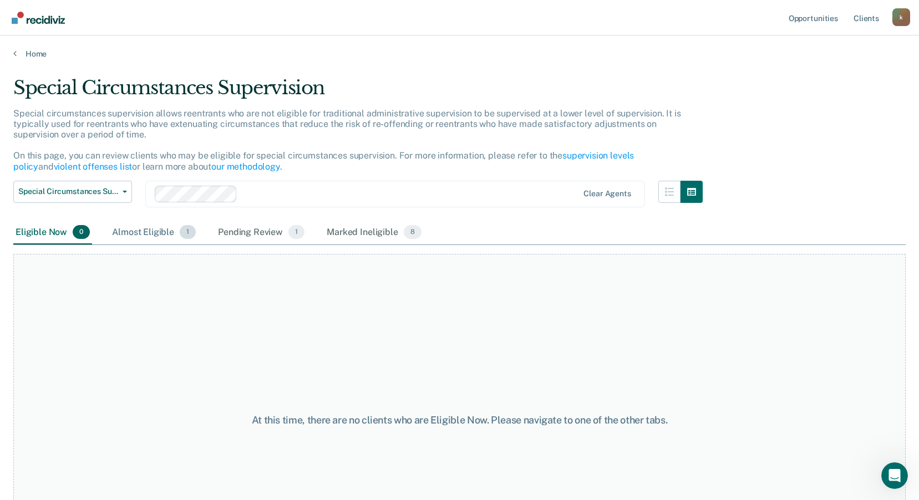
click at [133, 226] on div "Almost Eligible 1" at bounding box center [154, 233] width 88 height 24
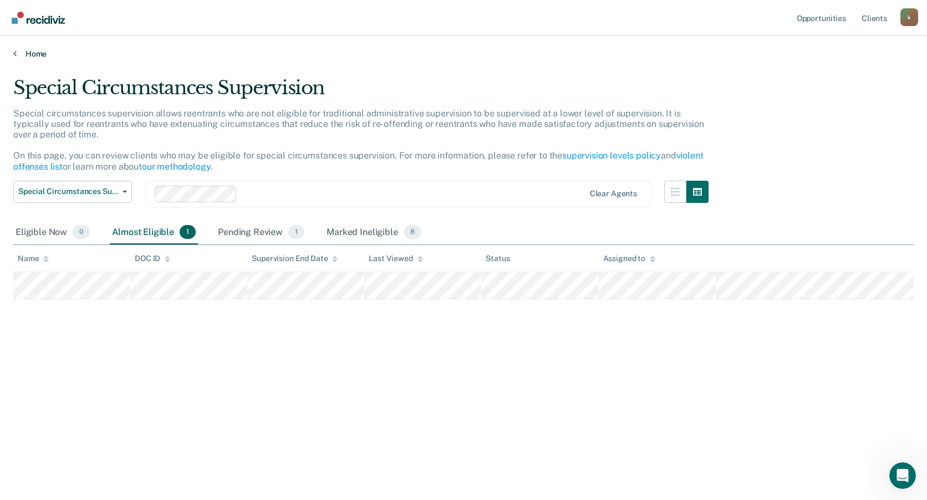
click at [42, 57] on link "Home" at bounding box center [463, 54] width 901 height 10
